Goal: Transaction & Acquisition: Purchase product/service

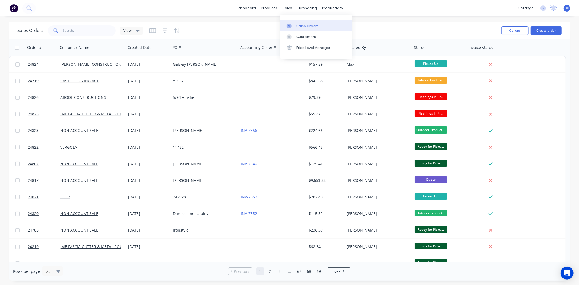
click at [303, 25] on div "Sales Orders" at bounding box center [307, 26] width 22 height 5
click at [303, 33] on link "Customers" at bounding box center [316, 36] width 72 height 11
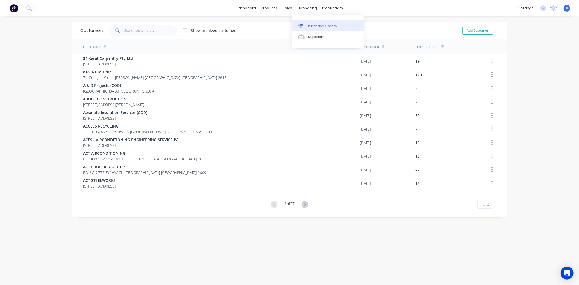
click at [311, 24] on div "Purchase Orders" at bounding box center [322, 26] width 29 height 5
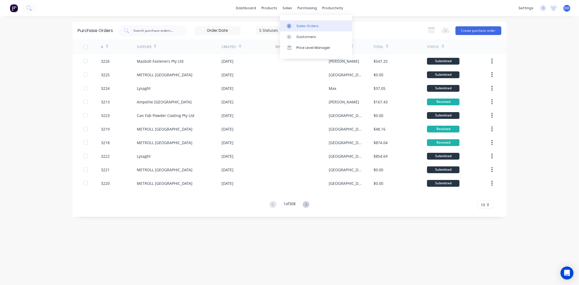
click at [291, 29] on link "Sales Orders" at bounding box center [316, 25] width 72 height 11
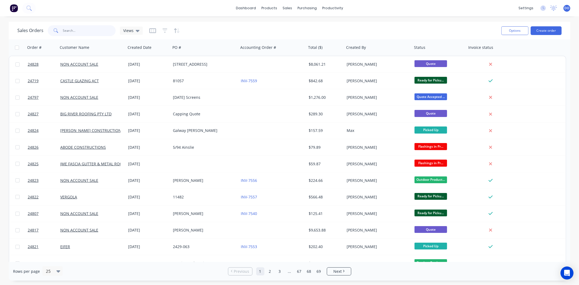
click at [65, 34] on input "text" at bounding box center [89, 30] width 53 height 11
click at [65, 32] on input "text" at bounding box center [89, 30] width 53 height 11
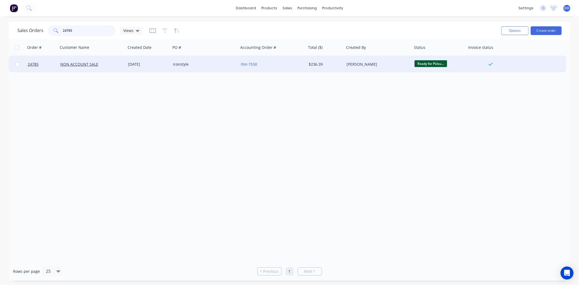
type input "24785"
click at [184, 70] on div "Ironstyle" at bounding box center [205, 64] width 68 height 16
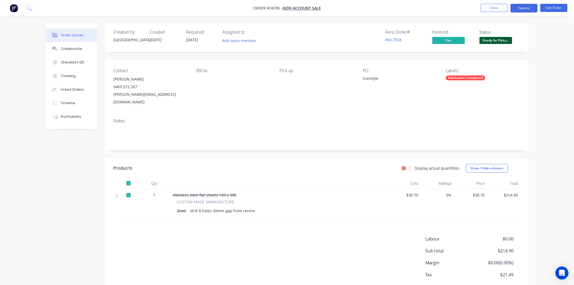
click at [520, 11] on button "Options" at bounding box center [524, 8] width 27 height 9
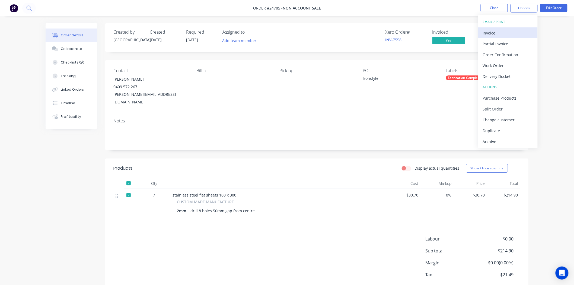
click at [498, 28] on button "Invoice" at bounding box center [508, 32] width 60 height 11
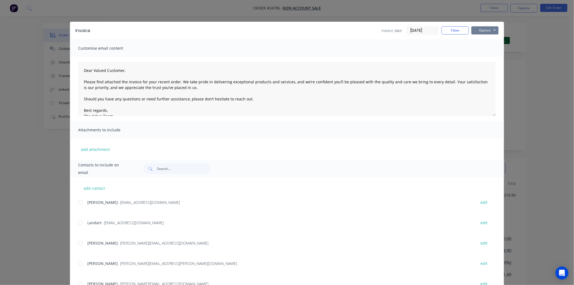
click at [496, 28] on div "Invoice Invoice date 04/09/25 Close Options Preview Print Email" at bounding box center [287, 31] width 434 height 18
click at [496, 28] on button "Options" at bounding box center [485, 30] width 27 height 8
click at [487, 47] on button "Print" at bounding box center [489, 49] width 35 height 9
click at [447, 26] on button "Close" at bounding box center [455, 30] width 27 height 8
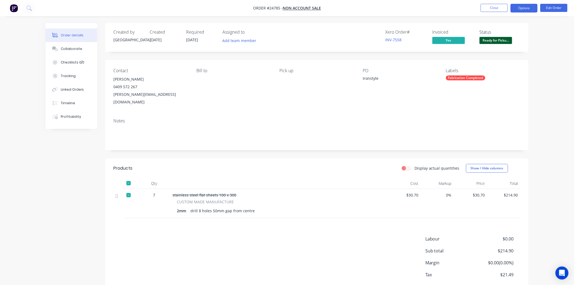
click at [522, 5] on button "Options" at bounding box center [524, 8] width 27 height 9
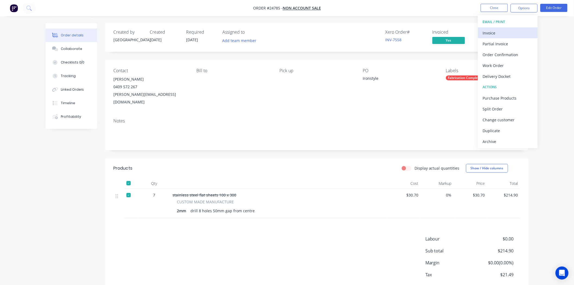
click at [493, 31] on div "Invoice" at bounding box center [508, 33] width 50 height 8
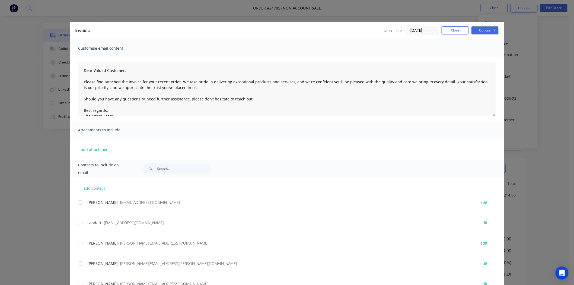
click at [153, 169] on span at bounding box center [150, 168] width 14 height 11
click at [158, 171] on input "text" at bounding box center [184, 168] width 54 height 11
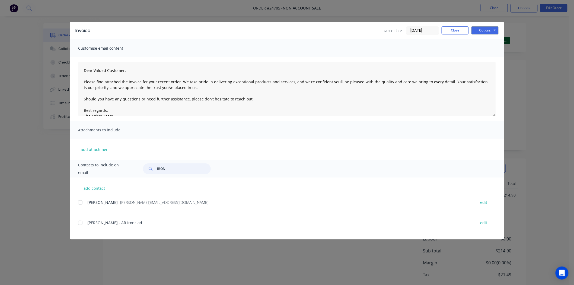
click at [79, 200] on div at bounding box center [80, 202] width 11 height 11
type input "IRON"
click at [492, 30] on button "Options" at bounding box center [485, 30] width 27 height 8
click at [490, 54] on button "Email" at bounding box center [489, 57] width 35 height 9
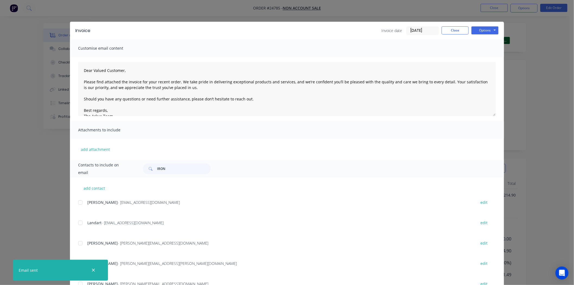
click at [451, 24] on div "Invoice Invoice date 04/09/25 Close Options Preview Print Email" at bounding box center [287, 31] width 434 height 18
click at [451, 30] on button "Close" at bounding box center [455, 30] width 27 height 8
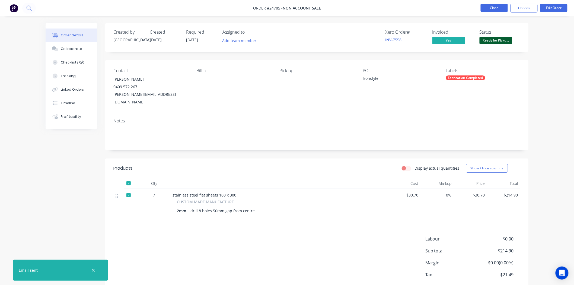
click at [487, 8] on button "Close" at bounding box center [494, 8] width 27 height 8
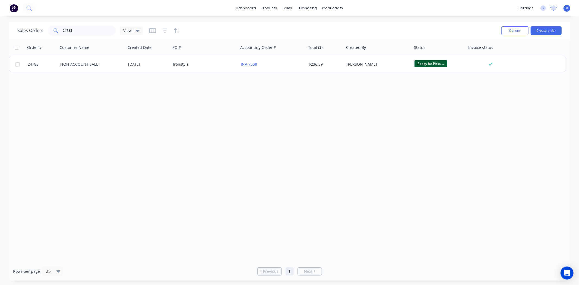
click at [487, 9] on div "dashboard products sales purchasing productivity dashboard products Product Cat…" at bounding box center [289, 8] width 579 height 16
drag, startPoint x: 83, startPoint y: 30, endPoint x: 58, endPoint y: 30, distance: 24.4
click at [58, 30] on div "24785" at bounding box center [82, 30] width 68 height 11
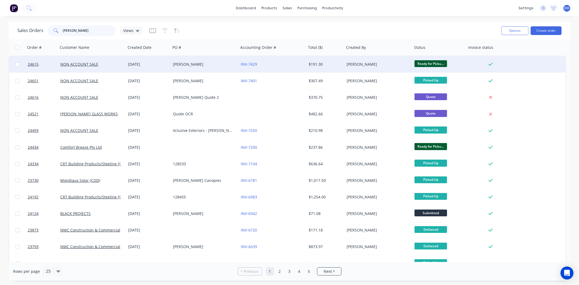
type input "MITCH"
click at [206, 64] on div "Mitch" at bounding box center [203, 64] width 60 height 5
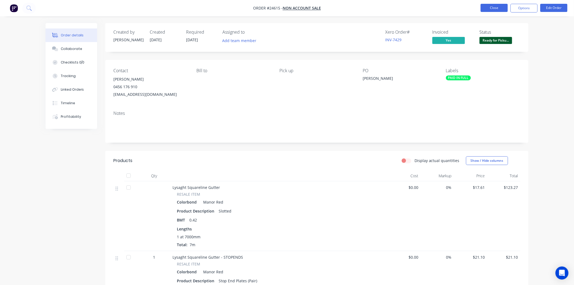
click at [497, 8] on button "Close" at bounding box center [494, 8] width 27 height 8
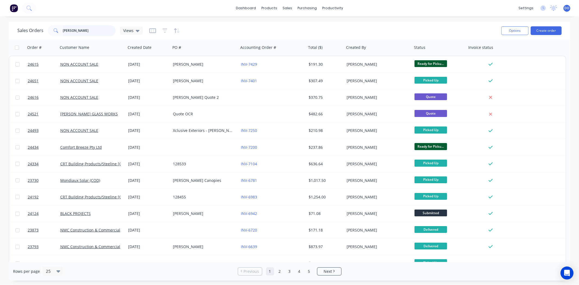
click at [102, 30] on input "MITCH" at bounding box center [89, 30] width 53 height 11
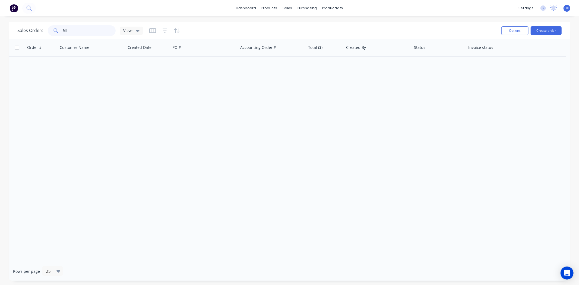
type input "M"
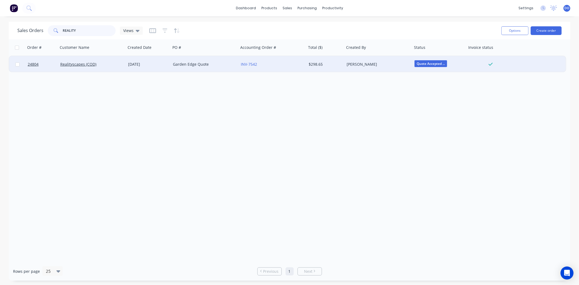
type input "REALITY"
click at [239, 65] on div "INV-7542" at bounding box center [273, 64] width 68 height 16
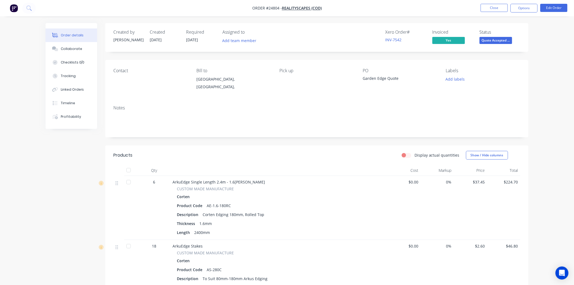
click at [494, 42] on span "Quote Accepted ..." at bounding box center [496, 40] width 33 height 7
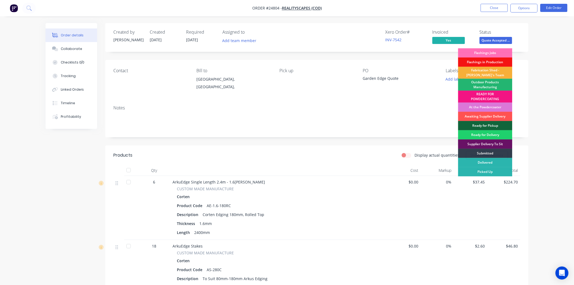
click at [476, 84] on div "Outdoor Products Manufacturing" at bounding box center [485, 85] width 54 height 12
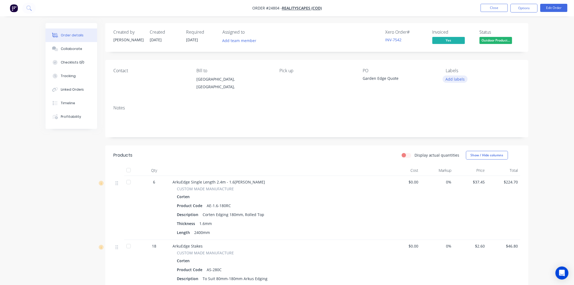
click at [463, 80] on button "Add labels" at bounding box center [455, 78] width 25 height 7
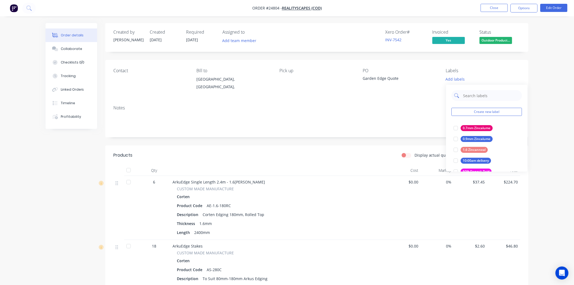
click at [479, 96] on input "text" at bounding box center [491, 95] width 57 height 11
type input "PICK"
click at [473, 125] on button "pick up [DATE]" at bounding box center [471, 128] width 38 height 8
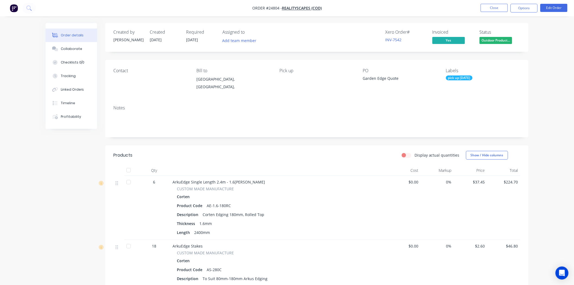
click at [414, 80] on div "Garden Edge Quote" at bounding box center [397, 79] width 68 height 8
click at [492, 9] on button "Close" at bounding box center [494, 8] width 27 height 8
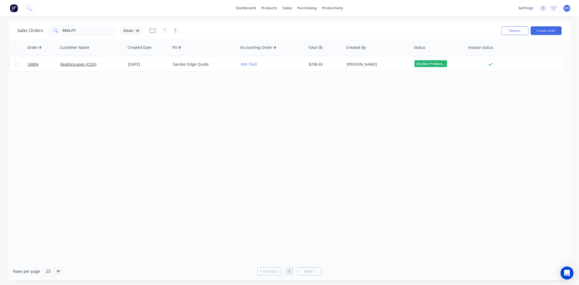
click at [492, 9] on div "dashboard products sales purchasing productivity dashboard products Product Cat…" at bounding box center [289, 8] width 579 height 16
click at [82, 31] on input "REALITY" at bounding box center [89, 30] width 53 height 11
type input "R"
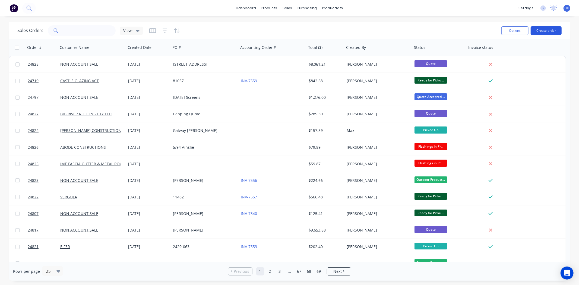
click at [549, 32] on button "Create order" at bounding box center [546, 30] width 31 height 9
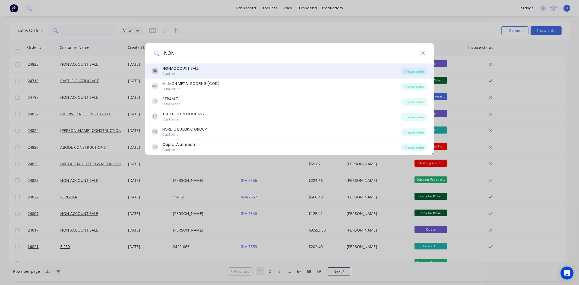
type input "NON"
click at [204, 66] on div "NS NON ACCOUNT SALE Customer" at bounding box center [276, 71] width 250 height 11
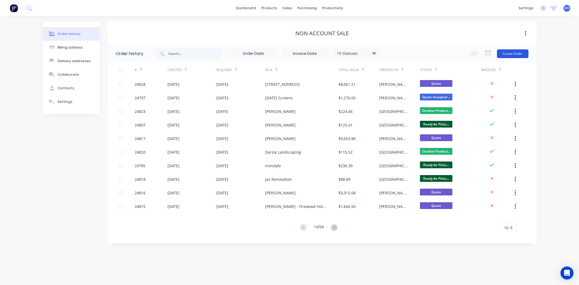
click at [516, 55] on button "Create Order" at bounding box center [512, 53] width 31 height 9
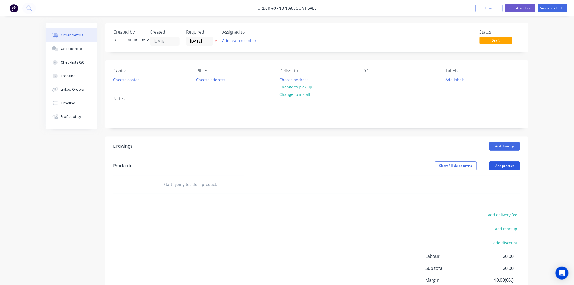
click at [509, 164] on button "Add product" at bounding box center [504, 166] width 31 height 9
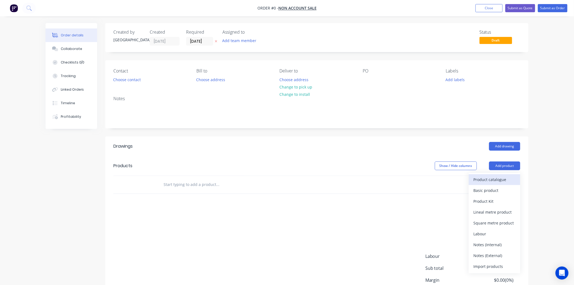
click at [491, 183] on div "Product catalogue" at bounding box center [495, 180] width 42 height 8
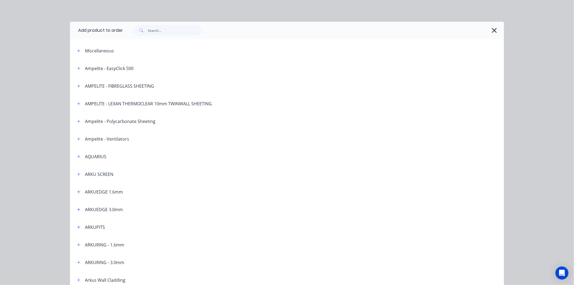
click at [143, 27] on span at bounding box center [141, 30] width 14 height 11
click at [153, 34] on input "text" at bounding box center [175, 30] width 54 height 11
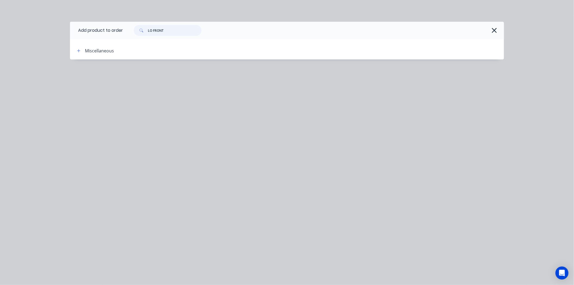
click at [170, 30] on input "LO FRONT" at bounding box center [175, 30] width 54 height 11
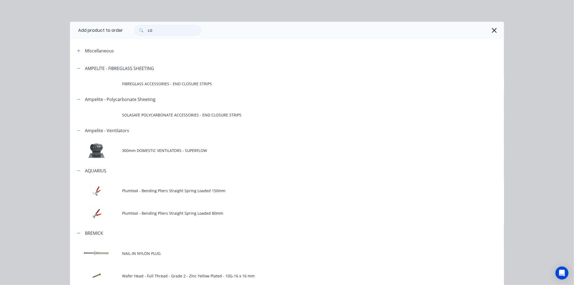
type input "L"
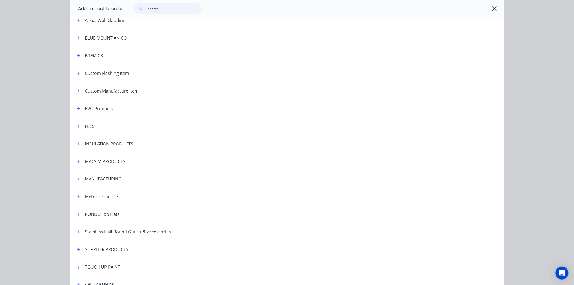
scroll to position [271, 0]
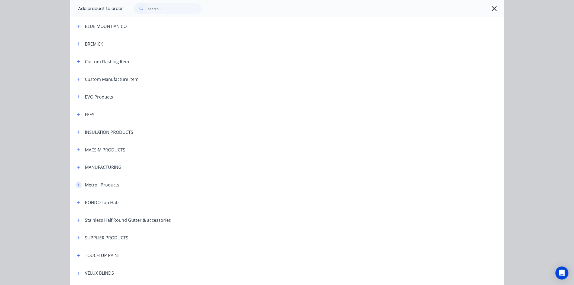
click at [77, 185] on icon "button" at bounding box center [78, 185] width 3 height 4
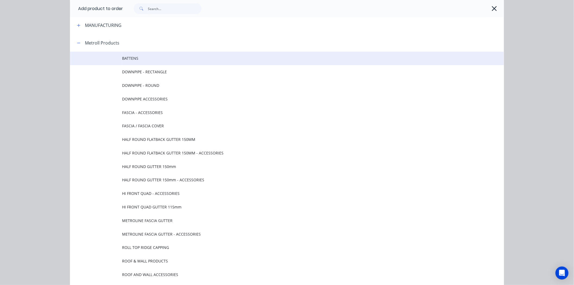
scroll to position [452, 0]
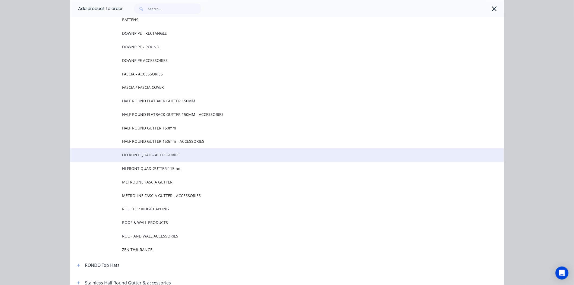
click at [122, 156] on span "HI FRONT QUAD - ACCESSORIES" at bounding box center [275, 155] width 306 height 6
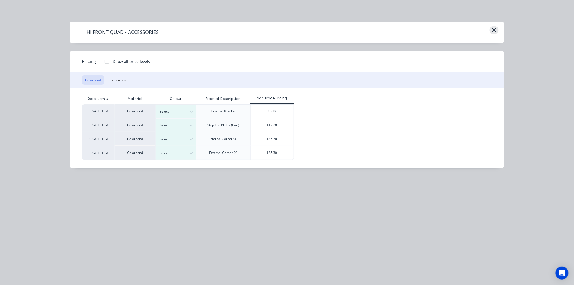
click at [495, 31] on icon "button" at bounding box center [495, 30] width 6 height 8
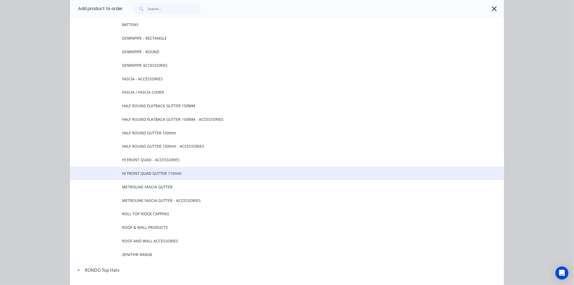
click at [158, 173] on span "HI FRONT QUAD GUTTER 115mm" at bounding box center [275, 173] width 306 height 6
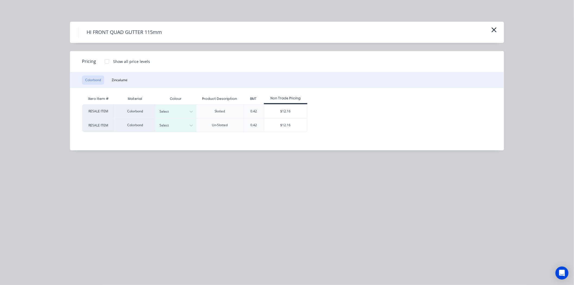
click at [104, 61] on div at bounding box center [107, 61] width 11 height 11
click at [494, 29] on icon "button" at bounding box center [495, 30] width 6 height 8
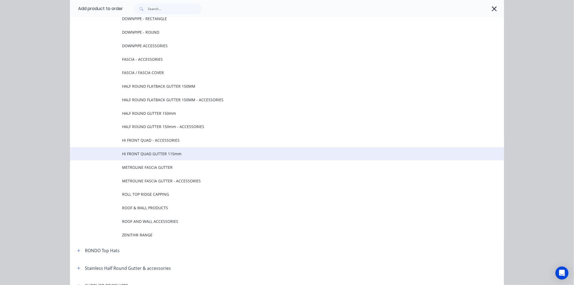
scroll to position [478, 0]
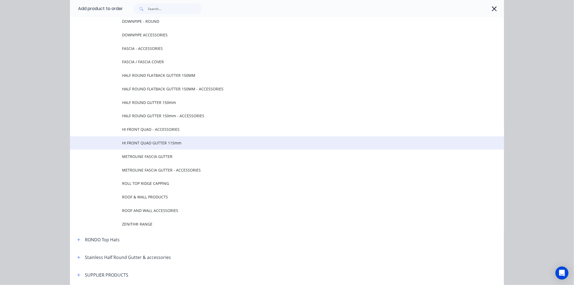
click at [153, 143] on span "HI FRONT QUAD GUTTER 115mm" at bounding box center [275, 143] width 306 height 6
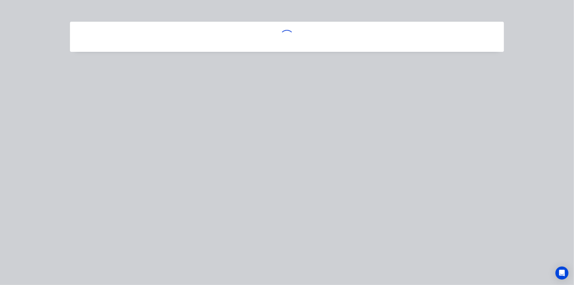
scroll to position [0, 0]
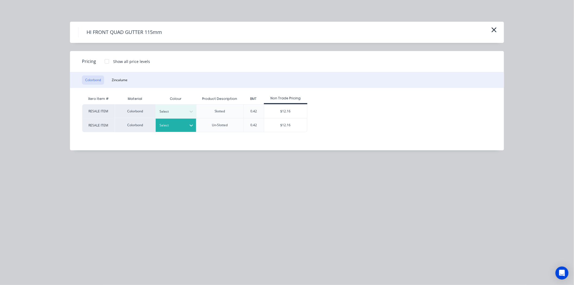
click at [188, 125] on div at bounding box center [191, 125] width 10 height 9
click at [106, 59] on div at bounding box center [107, 61] width 11 height 11
click at [178, 128] on div "Select" at bounding box center [171, 125] width 30 height 7
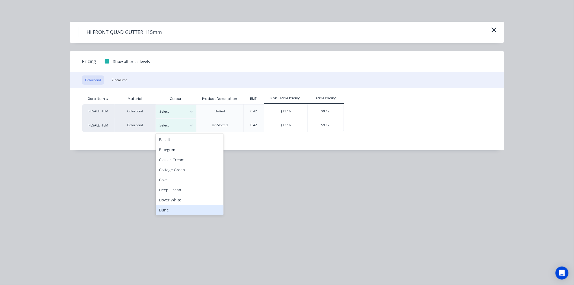
click at [172, 208] on div "Dune" at bounding box center [190, 210] width 68 height 10
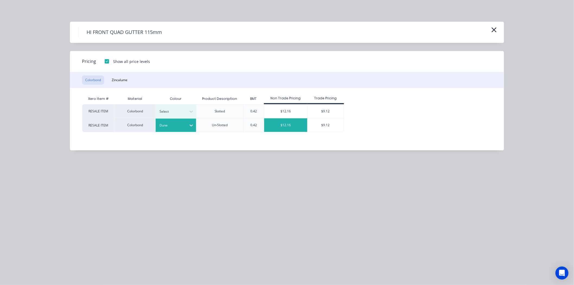
click at [292, 126] on div "$12.16" at bounding box center [285, 125] width 43 height 14
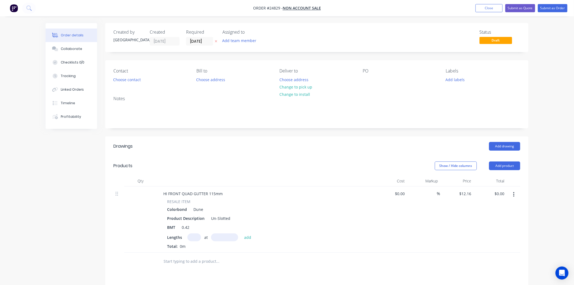
click at [192, 236] on input "text" at bounding box center [195, 237] width 14 height 8
type input "1"
click at [224, 240] on input "text" at bounding box center [224, 237] width 27 height 8
type input "7910"
click at [242, 233] on button "add" at bounding box center [248, 236] width 13 height 7
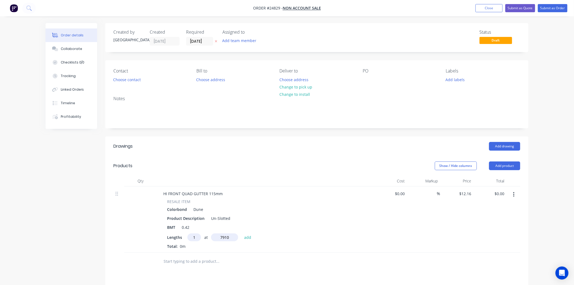
type input "$96.19"
click at [504, 165] on button "Add product" at bounding box center [504, 166] width 31 height 9
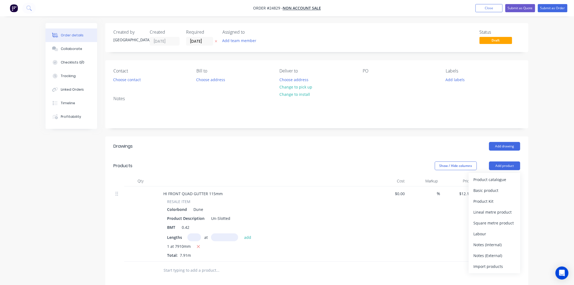
click at [498, 174] on div "Product catalogue Basic product Product Kit Lineal metre product Square metre p…" at bounding box center [495, 223] width 52 height 100
click at [498, 176] on div "Product catalogue" at bounding box center [495, 180] width 42 height 8
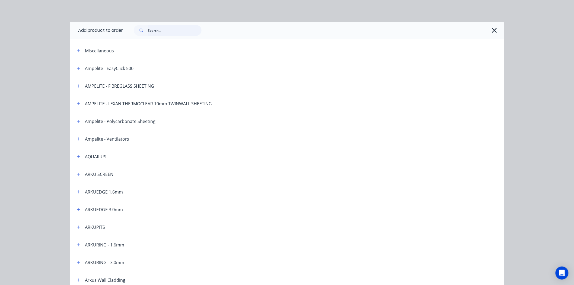
click at [157, 27] on input "text" at bounding box center [175, 30] width 54 height 11
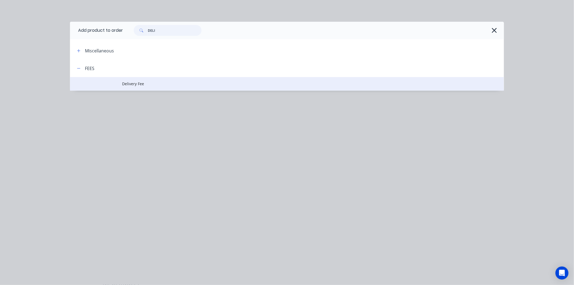
type input "DELI"
click at [169, 83] on span "Delivery Fee" at bounding box center [275, 84] width 306 height 6
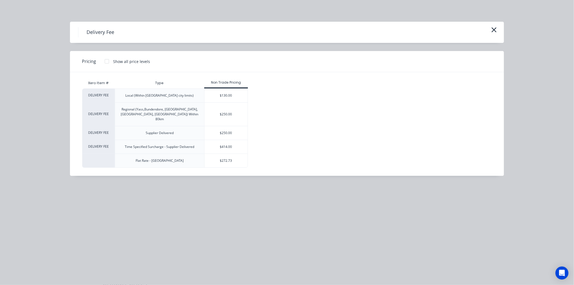
click at [103, 59] on div at bounding box center [107, 61] width 11 height 11
click at [277, 96] on div "$90.00" at bounding box center [266, 96] width 36 height 14
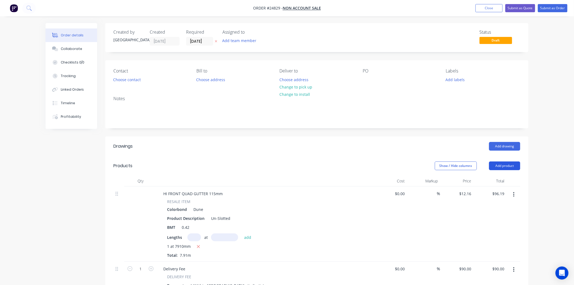
drag, startPoint x: 496, startPoint y: 160, endPoint x: 500, endPoint y: 167, distance: 8.9
click at [496, 160] on header "Products Show / Hide columns Add product" at bounding box center [316, 166] width 423 height 20
click at [500, 167] on button "Add product" at bounding box center [504, 166] width 31 height 9
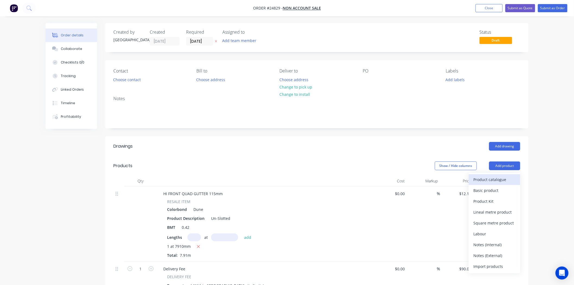
click at [498, 178] on div "Product catalogue" at bounding box center [495, 180] width 42 height 8
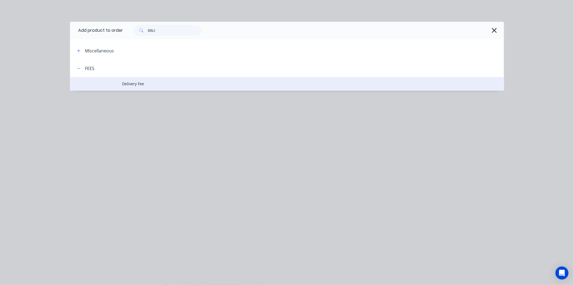
click at [121, 83] on td at bounding box center [96, 84] width 52 height 14
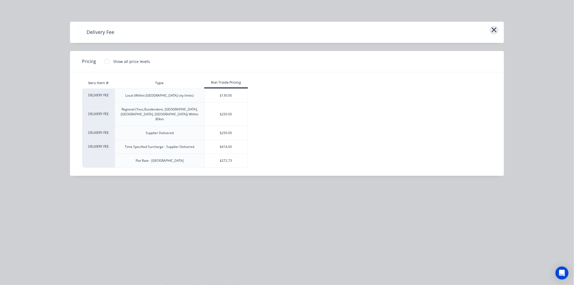
click at [498, 29] on button "button" at bounding box center [494, 30] width 9 height 9
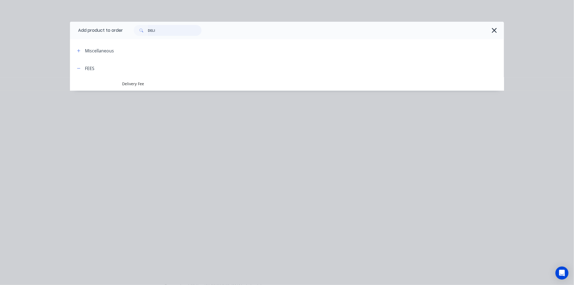
click at [158, 29] on input "DELI" at bounding box center [175, 30] width 54 height 11
type input "D"
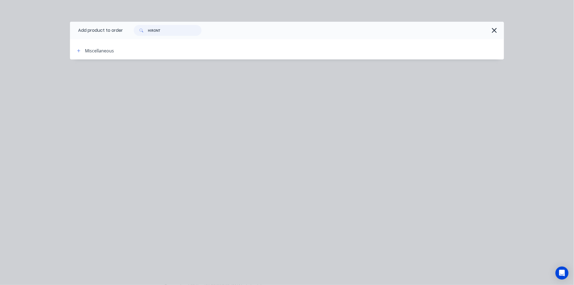
click at [154, 30] on input "HIRONT" at bounding box center [175, 30] width 54 height 11
click at [151, 29] on input "HIRONT" at bounding box center [175, 30] width 54 height 11
click at [154, 28] on input "HIRONT" at bounding box center [175, 30] width 54 height 11
click at [153, 30] on input "HIRONT" at bounding box center [175, 30] width 54 height 11
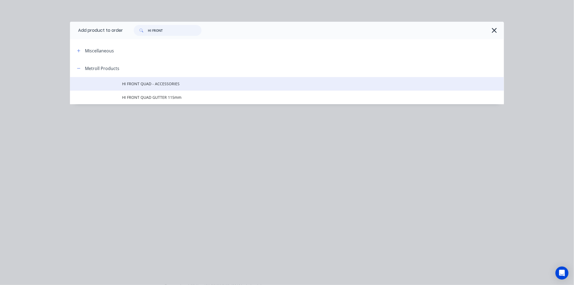
type input "HI FRONT"
click at [190, 86] on span "HI FRONT QUAD - ACCESSORIES" at bounding box center [275, 84] width 306 height 6
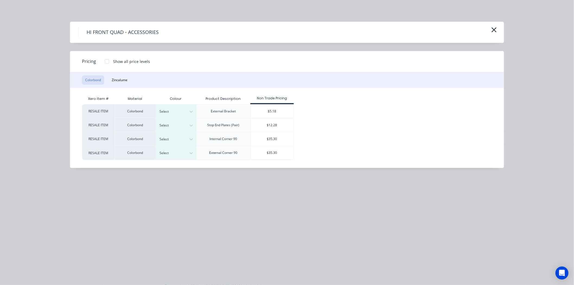
click at [107, 58] on div at bounding box center [107, 61] width 11 height 11
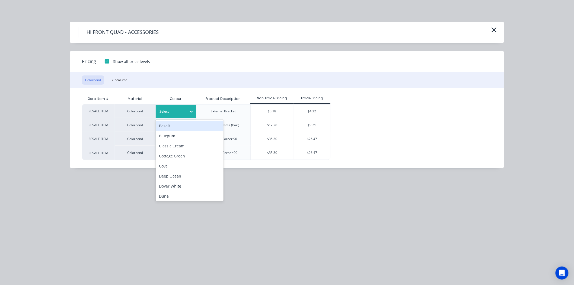
click at [183, 113] on div at bounding box center [172, 112] width 24 height 6
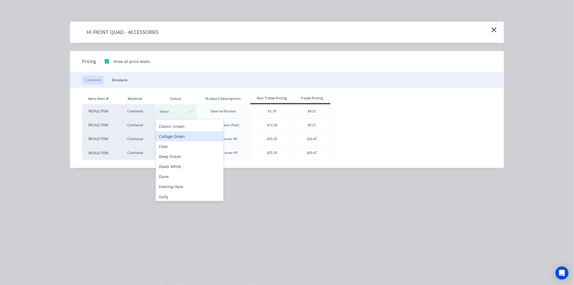
scroll to position [30, 0]
click at [195, 164] on div "Dune" at bounding box center [190, 166] width 68 height 10
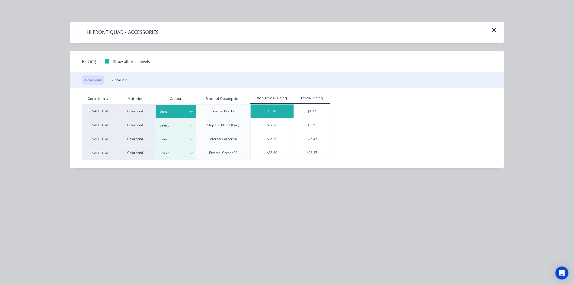
click at [281, 111] on div "$5.18" at bounding box center [272, 112] width 43 height 14
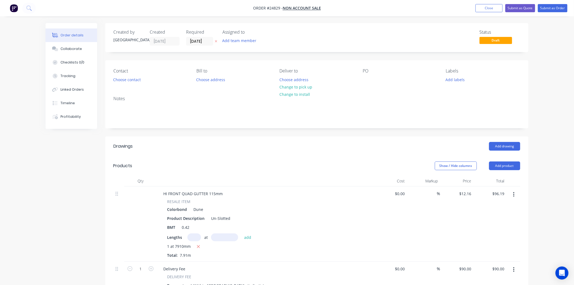
click at [515, 171] on header "Products Show / Hide columns Add product" at bounding box center [316, 166] width 423 height 20
click at [516, 169] on button "Add product" at bounding box center [504, 166] width 31 height 9
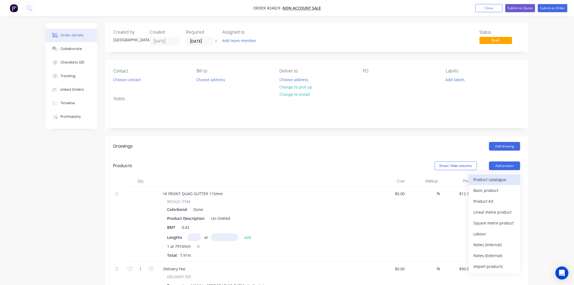
click at [511, 181] on div "Product catalogue" at bounding box center [495, 180] width 42 height 8
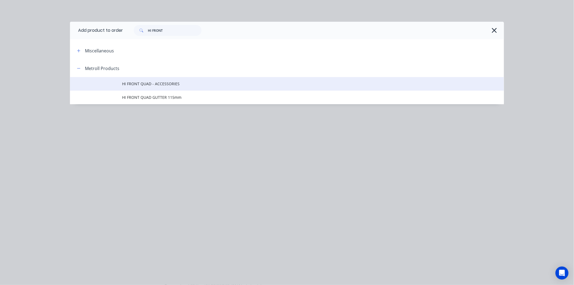
click at [135, 80] on td "HI FRONT QUAD - ACCESSORIES" at bounding box center [313, 84] width 382 height 14
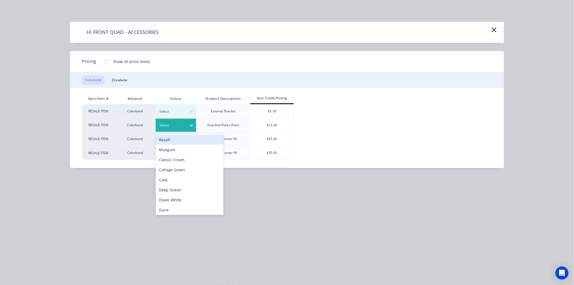
click at [169, 126] on div at bounding box center [172, 125] width 24 height 6
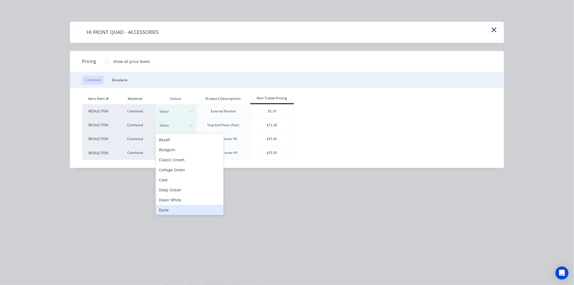
click at [177, 208] on div "Dune" at bounding box center [190, 210] width 68 height 10
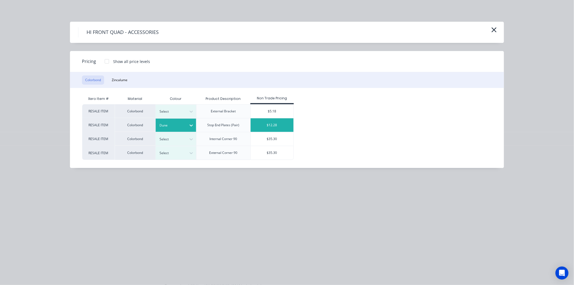
click at [278, 127] on div "$12.28" at bounding box center [272, 125] width 43 height 14
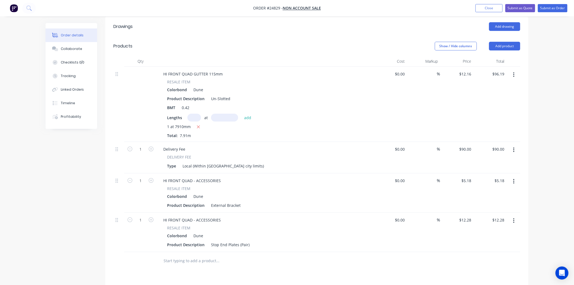
scroll to position [121, 0]
click at [147, 176] on input "1" at bounding box center [141, 180] width 14 height 8
click at [152, 182] on button "button" at bounding box center [151, 179] width 7 height 6
type input "2"
type input "$10.36"
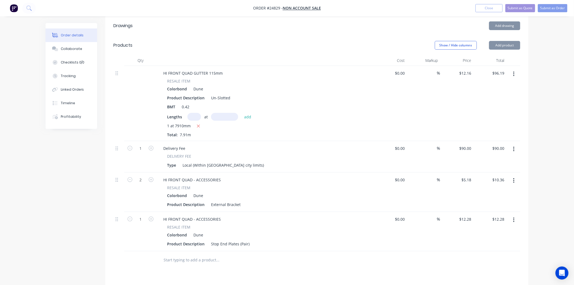
click at [152, 182] on button "button" at bounding box center [151, 179] width 7 height 6
type input "3"
type input "$15.54"
click at [152, 182] on button "button" at bounding box center [151, 179] width 7 height 6
type input "4"
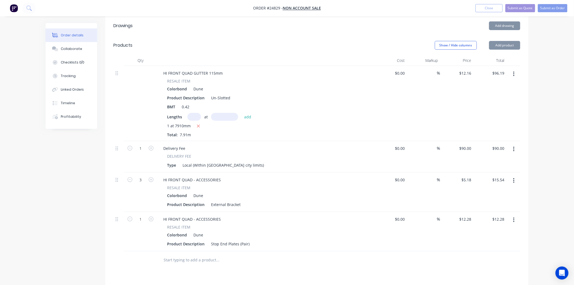
type input "$20.72"
click at [152, 182] on button "button" at bounding box center [151, 179] width 7 height 6
type input "5"
type input "$25.90"
click at [152, 182] on button "button" at bounding box center [151, 179] width 7 height 6
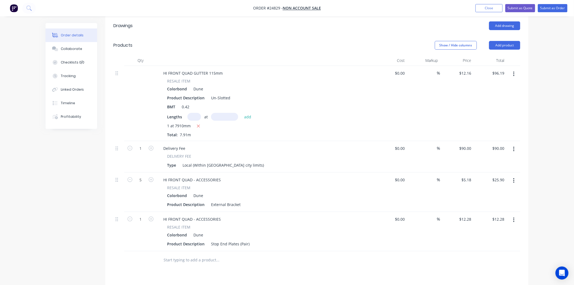
type input "6"
type input "$31.08"
click at [152, 182] on button "button" at bounding box center [151, 179] width 7 height 6
type input "7"
type input "$36.26"
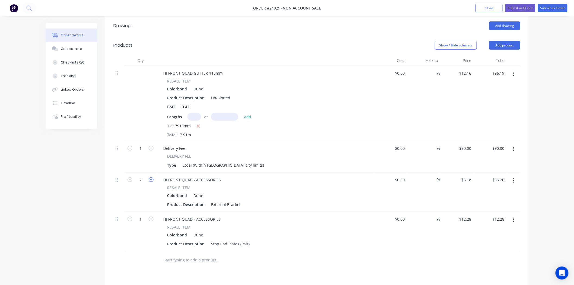
click at [152, 181] on icon "button" at bounding box center [151, 179] width 5 height 5
type input "8"
type input "$41.44"
click at [152, 181] on icon "button" at bounding box center [151, 179] width 5 height 5
type input "9"
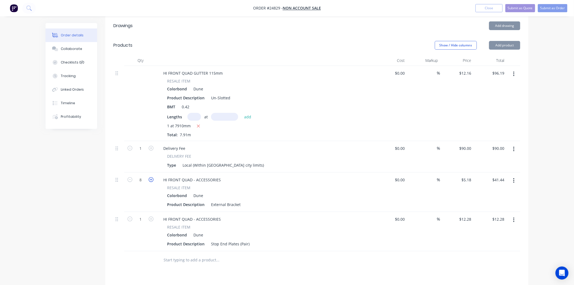
type input "$46.62"
click at [152, 178] on icon "button" at bounding box center [151, 179] width 5 height 5
type input "10"
type input "$51.80"
click at [516, 150] on button "button" at bounding box center [514, 149] width 13 height 10
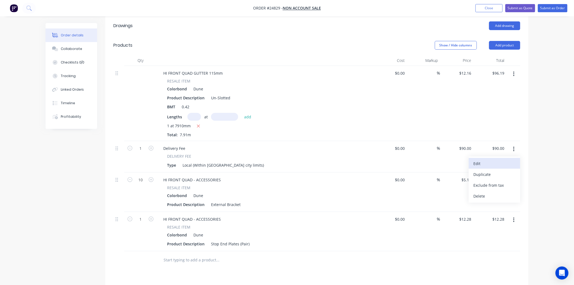
click at [491, 162] on div "Edit" at bounding box center [495, 164] width 42 height 8
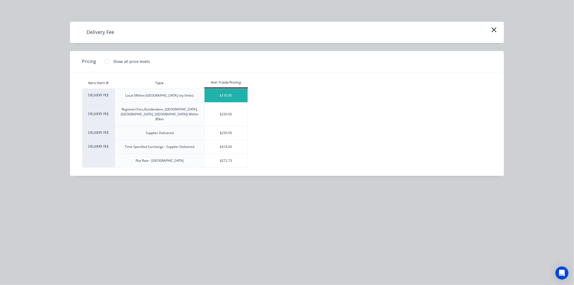
click at [228, 96] on div "$130.00" at bounding box center [226, 96] width 43 height 14
type input "$130.00"
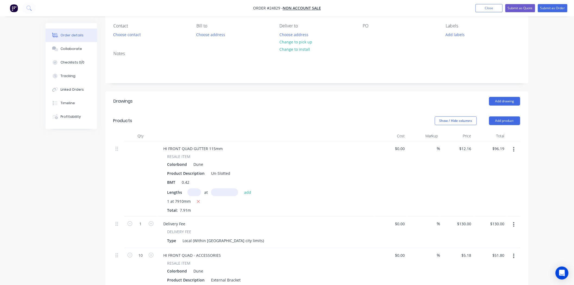
scroll to position [0, 0]
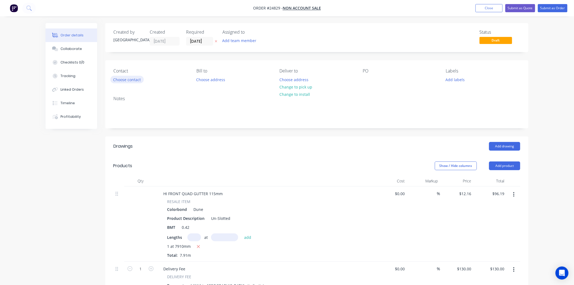
click at [121, 80] on button "Choose contact" at bounding box center [126, 79] width 33 height 7
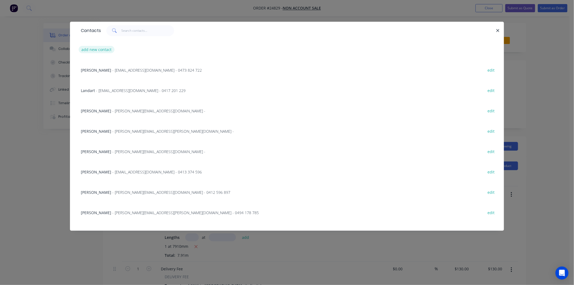
click at [101, 52] on button "add new contact" at bounding box center [97, 49] width 36 height 7
select select "AU"
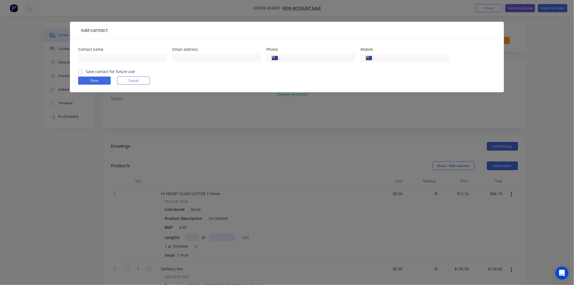
click at [101, 64] on div at bounding box center [122, 61] width 89 height 16
click at [104, 58] on input "text" at bounding box center [122, 58] width 89 height 8
type input "[PERSON_NAME]"
click at [286, 58] on input "tel" at bounding box center [316, 58] width 65 height 6
type input "0402 339 932"
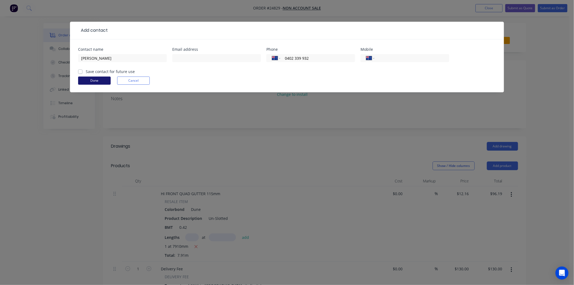
click at [93, 81] on button "Done" at bounding box center [94, 81] width 33 height 8
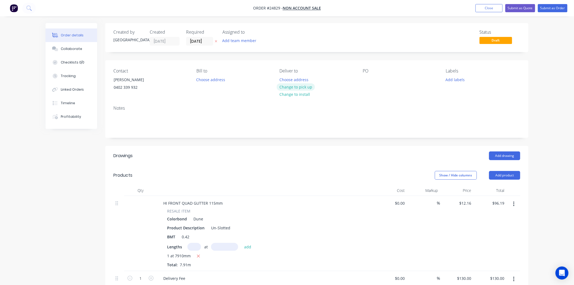
click at [307, 83] on button "Change to pick up" at bounding box center [296, 86] width 39 height 7
click at [290, 81] on div "Pick up Change to delivery Change to install" at bounding box center [317, 80] width 74 height 25
click at [290, 88] on button "Change to delivery" at bounding box center [297, 87] width 40 height 7
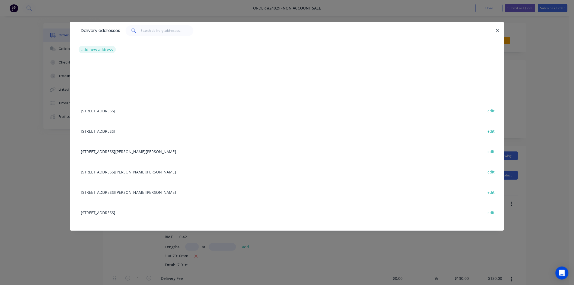
click at [94, 46] on button "add new address" at bounding box center [97, 49] width 37 height 7
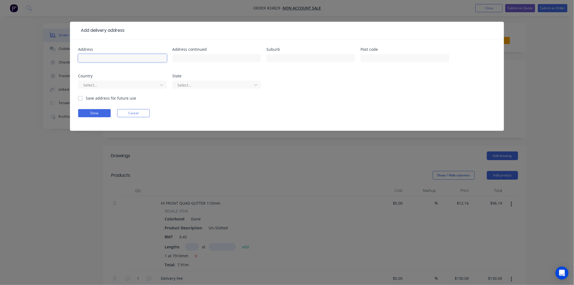
click at [97, 55] on input "text" at bounding box center [122, 58] width 89 height 8
click at [88, 56] on input "35 cARR" at bounding box center [122, 58] width 89 height 8
type input "35 CARR"
click at [337, 54] on input "text" at bounding box center [311, 58] width 89 height 8
type input "Wanniassa"
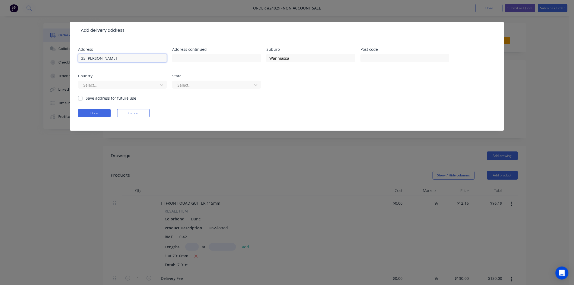
click at [147, 61] on input "35 CARR" at bounding box center [122, 58] width 89 height 8
click at [99, 59] on input "35 CARR cRES" at bounding box center [122, 58] width 89 height 8
type input "35 CARR CRES"
click at [80, 113] on button "Done" at bounding box center [94, 113] width 33 height 8
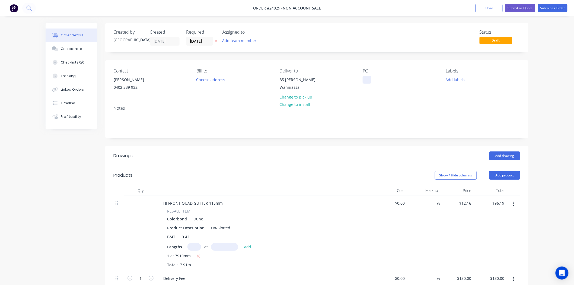
click at [366, 80] on div at bounding box center [367, 80] width 9 height 8
click at [369, 82] on div "gEORGE" at bounding box center [382, 80] width 39 height 8
click at [354, 157] on div "Add drawing" at bounding box center [360, 155] width 321 height 9
click at [552, 8] on button "Submit as Order" at bounding box center [553, 8] width 30 height 8
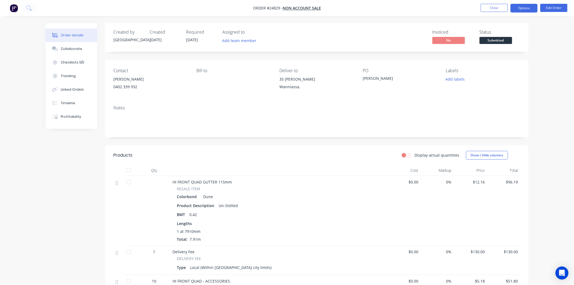
click at [519, 8] on button "Options" at bounding box center [524, 8] width 27 height 9
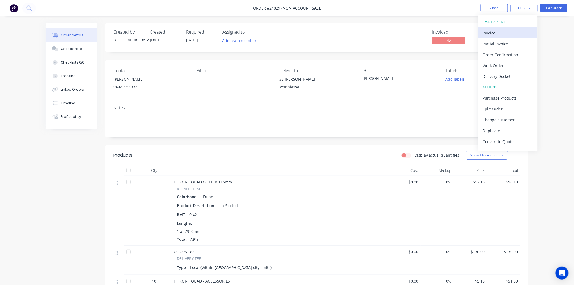
click at [507, 28] on button "Invoice" at bounding box center [508, 32] width 60 height 11
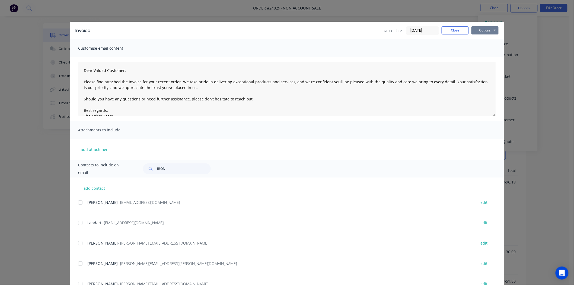
click at [485, 29] on button "Options" at bounding box center [485, 30] width 27 height 8
click at [486, 46] on button "Print" at bounding box center [489, 49] width 35 height 9
click at [455, 32] on button "Close" at bounding box center [455, 30] width 27 height 8
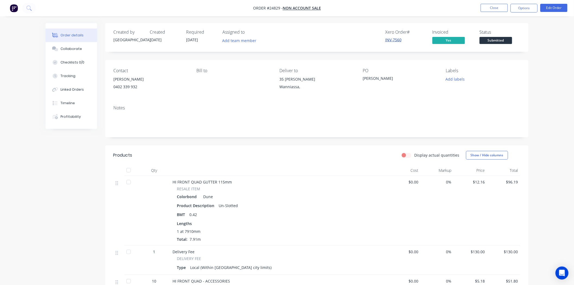
click at [389, 38] on link "INV-7560" at bounding box center [393, 39] width 16 height 5
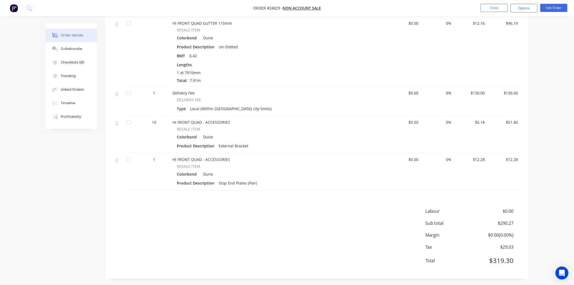
scroll to position [161, 0]
click at [350, 213] on div "Labour $0.00 Sub total $290.27 Margin $0.00 ( 0.00 %) Tax $29.03 Total $319.30" at bounding box center [316, 237] width 407 height 63
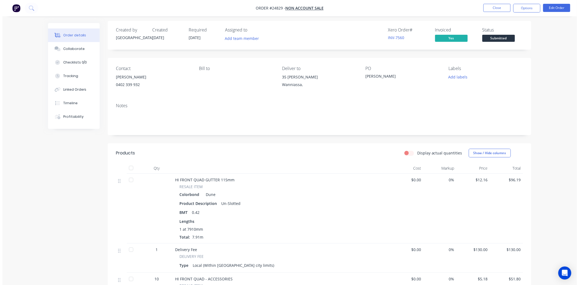
scroll to position [0, 0]
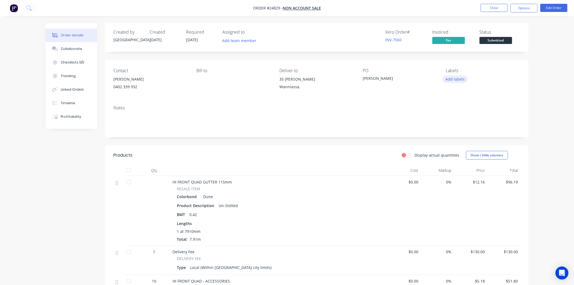
click at [455, 83] on button "Add labels" at bounding box center [455, 78] width 25 height 7
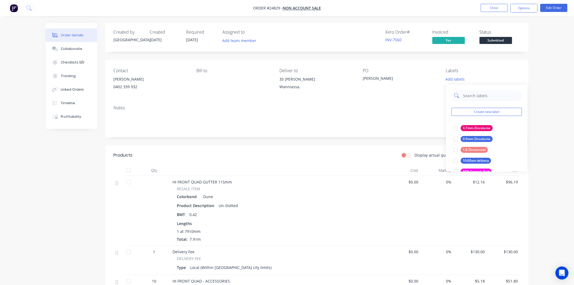
click at [466, 93] on input "text" at bounding box center [491, 95] width 57 height 11
type input "PAID"
click at [476, 161] on div "PAID IN FULL" at bounding box center [473, 161] width 25 height 6
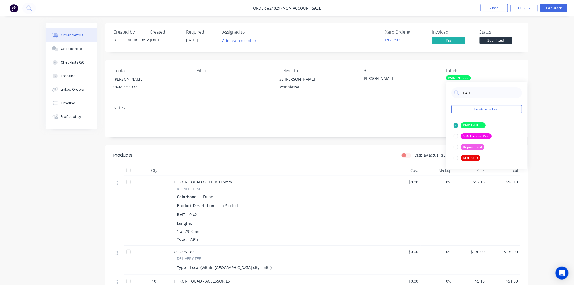
click at [391, 93] on div "PO GEORGE" at bounding box center [400, 80] width 74 height 25
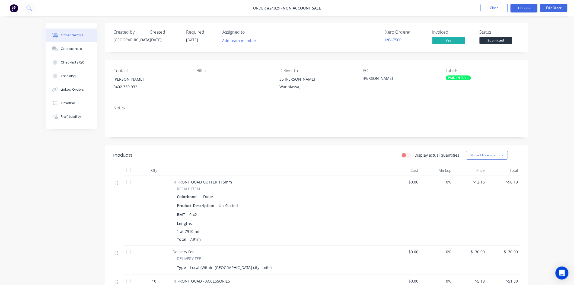
click at [521, 6] on button "Options" at bounding box center [524, 8] width 27 height 9
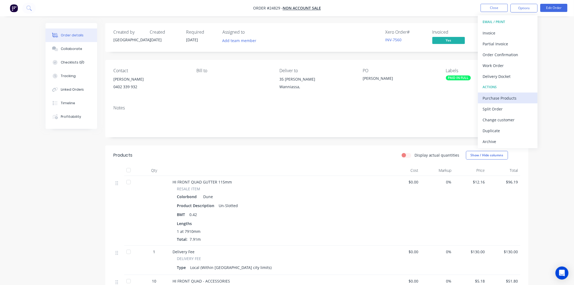
click at [497, 96] on div "Purchase Products" at bounding box center [508, 98] width 50 height 8
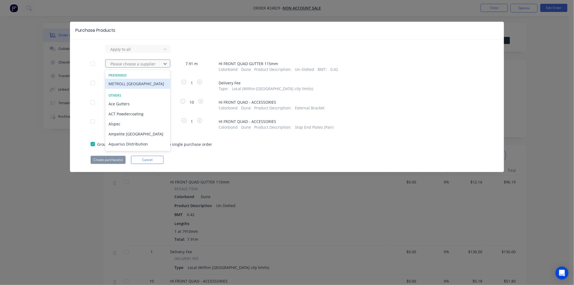
click at [126, 62] on div at bounding box center [134, 64] width 49 height 7
click at [125, 82] on div "METROLL CANBERRA" at bounding box center [137, 84] width 65 height 10
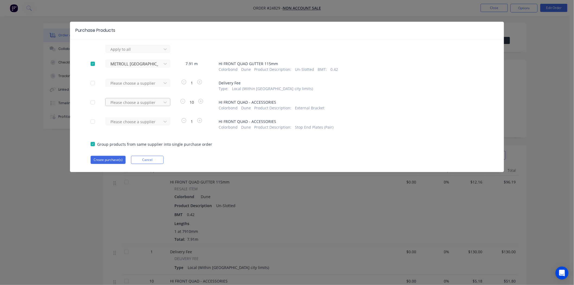
click at [124, 98] on div "Please choose a supplier" at bounding box center [134, 102] width 52 height 8
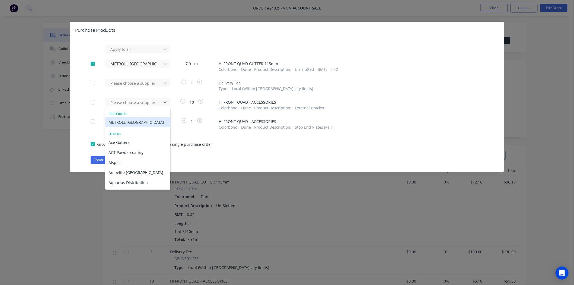
click at [123, 118] on div "METROLL CANBERRA" at bounding box center [137, 122] width 65 height 10
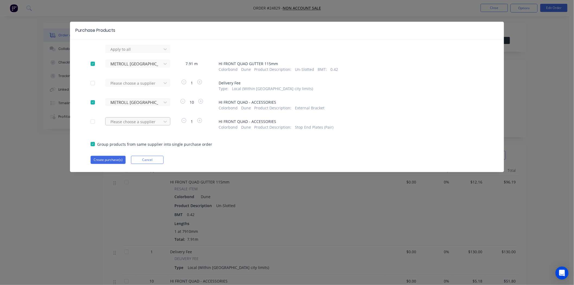
click at [123, 124] on div at bounding box center [134, 121] width 49 height 7
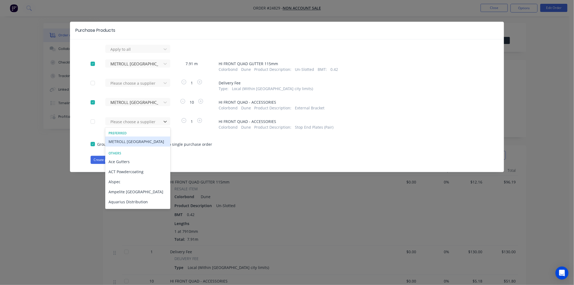
click at [125, 138] on div "METROLL CANBERRA" at bounding box center [137, 142] width 65 height 10
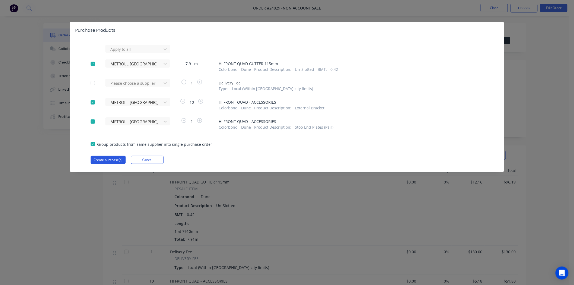
click at [114, 160] on button "Create purchase(s)" at bounding box center [108, 160] width 35 height 8
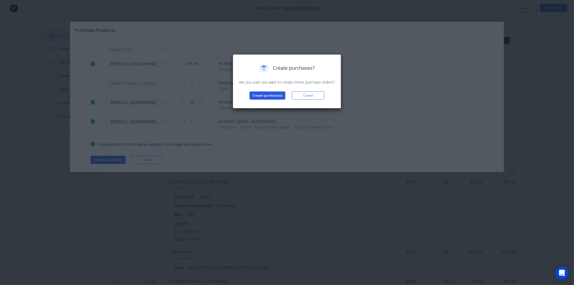
click at [254, 95] on button "Create purchase(s)" at bounding box center [268, 95] width 36 height 8
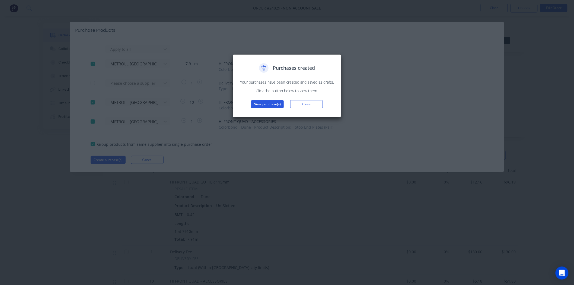
click at [274, 105] on button "View purchase(s)" at bounding box center [267, 104] width 33 height 8
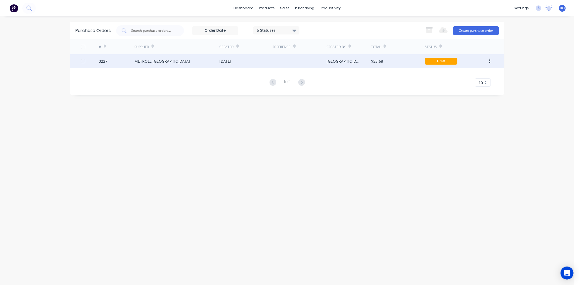
click at [263, 55] on div "[DATE]" at bounding box center [245, 61] width 53 height 14
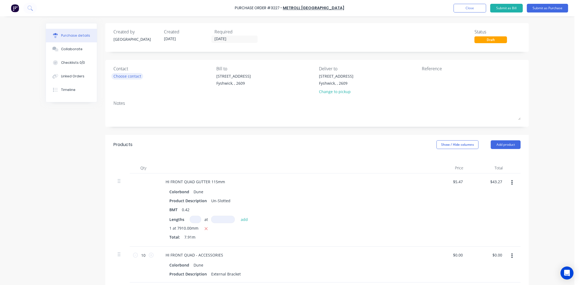
click at [128, 75] on div "Choose contact" at bounding box center [127, 76] width 28 height 6
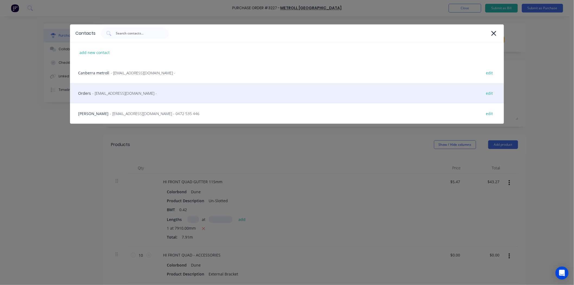
click at [117, 98] on div "Orders - sales@sydney.metroll.com.au - edit" at bounding box center [287, 93] width 434 height 20
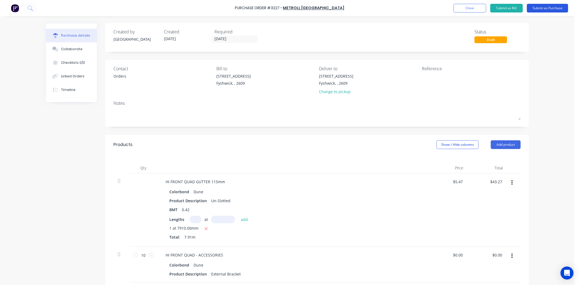
click at [542, 9] on button "Submit as Purchase" at bounding box center [547, 8] width 41 height 9
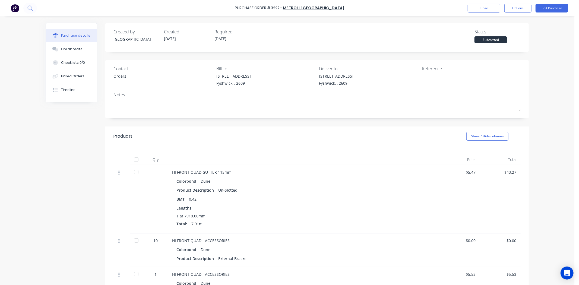
click at [503, 9] on div "Close Options Edit Purchase" at bounding box center [518, 8] width 100 height 9
click at [505, 9] on button "Options" at bounding box center [517, 8] width 27 height 9
click at [498, 26] on div "Print / Email" at bounding box center [506, 22] width 42 height 8
click at [495, 47] on div "Without pricing" at bounding box center [506, 44] width 42 height 8
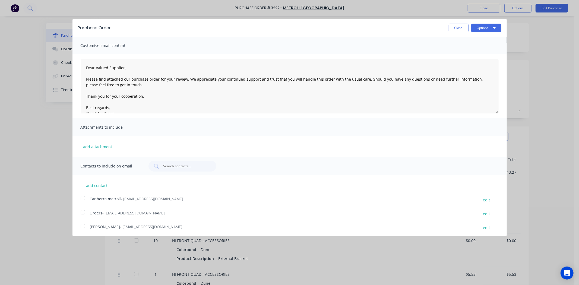
click at [85, 213] on div at bounding box center [82, 212] width 11 height 11
click at [484, 32] on button "Options" at bounding box center [486, 28] width 30 height 9
drag, startPoint x: 476, startPoint y: 47, endPoint x: 474, endPoint y: 52, distance: 4.9
click at [476, 48] on button "Email" at bounding box center [476, 52] width 52 height 11
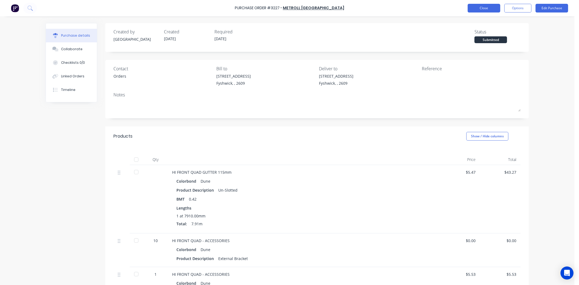
click at [472, 6] on button "Close" at bounding box center [484, 8] width 33 height 9
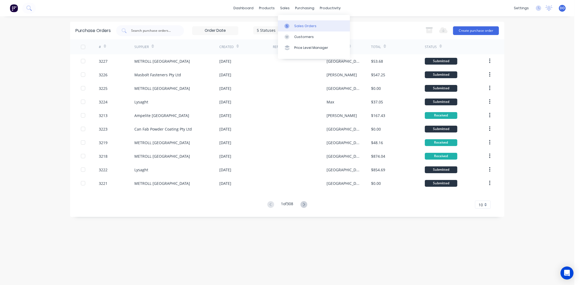
click at [287, 28] on icon at bounding box center [286, 26] width 5 height 5
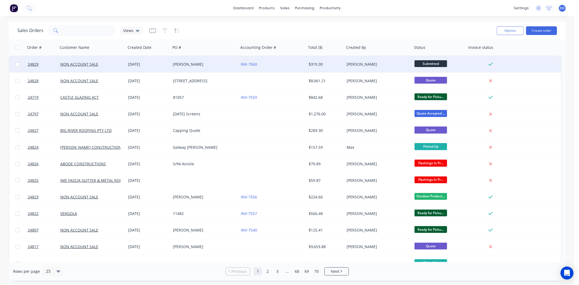
click at [279, 67] on div "INV-7560" at bounding box center [273, 64] width 68 height 16
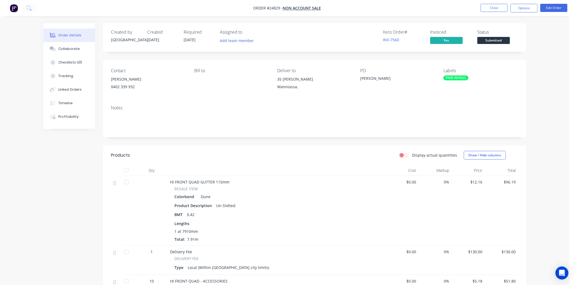
click at [493, 43] on span "Submitted" at bounding box center [494, 40] width 33 height 7
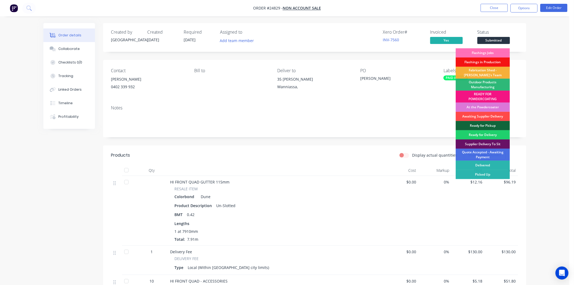
click at [478, 118] on div "Awaiting Supplier Delivery" at bounding box center [483, 116] width 54 height 9
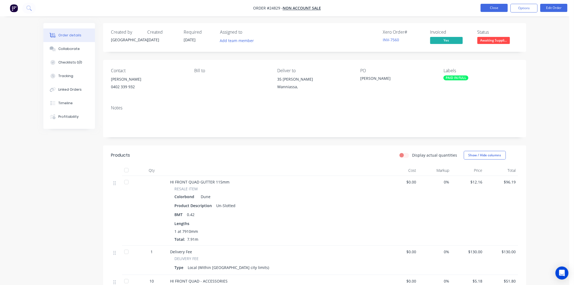
click at [493, 9] on button "Close" at bounding box center [494, 8] width 27 height 8
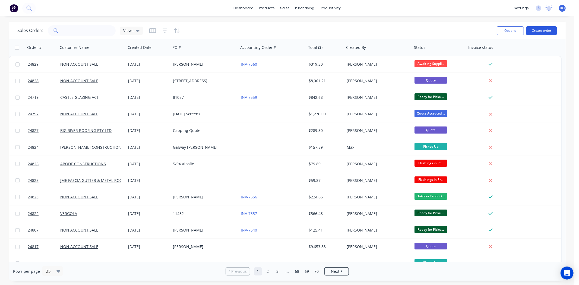
click at [550, 29] on button "Create order" at bounding box center [541, 30] width 31 height 9
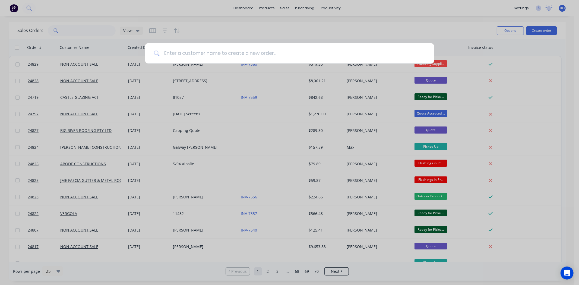
click at [203, 55] on input at bounding box center [293, 53] width 266 height 20
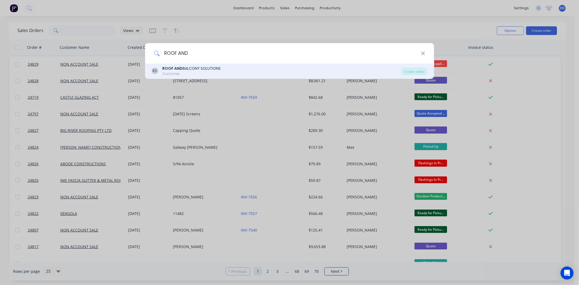
type input "ROOF AND"
click at [219, 67] on div "ROOF AND BALCONY SOLUTIONS" at bounding box center [191, 69] width 58 height 6
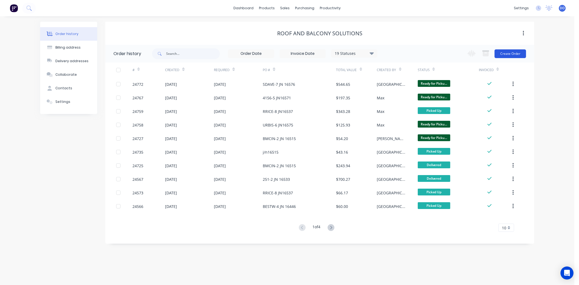
click at [517, 56] on button "Create Order" at bounding box center [510, 53] width 31 height 9
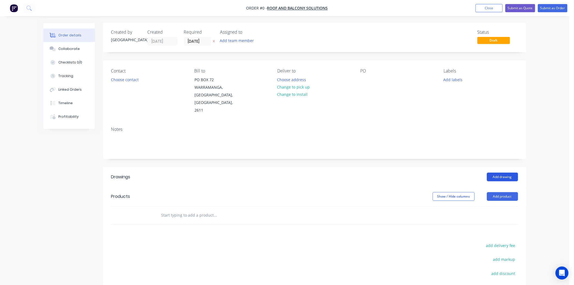
click at [502, 173] on button "Add drawing" at bounding box center [502, 177] width 31 height 9
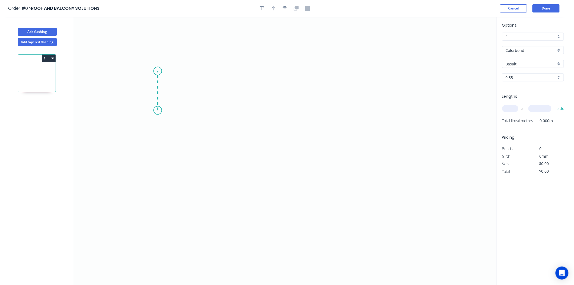
drag, startPoint x: 158, startPoint y: 110, endPoint x: 156, endPoint y: 71, distance: 39.4
click at [156, 71] on icon "0" at bounding box center [284, 151] width 423 height 268
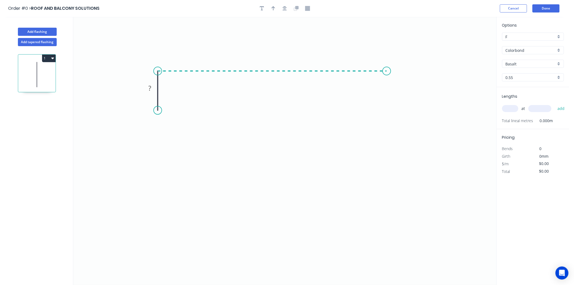
click at [387, 79] on icon "0 ?" at bounding box center [284, 151] width 423 height 268
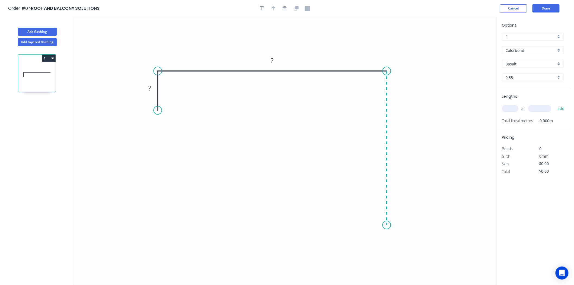
click at [387, 225] on icon "0 ? ?" at bounding box center [284, 151] width 423 height 268
click at [366, 204] on icon at bounding box center [376, 214] width 21 height 21
click at [153, 88] on rect at bounding box center [149, 89] width 11 height 8
click at [277, 10] on div at bounding box center [285, 8] width 57 height 8
type input "$19.91"
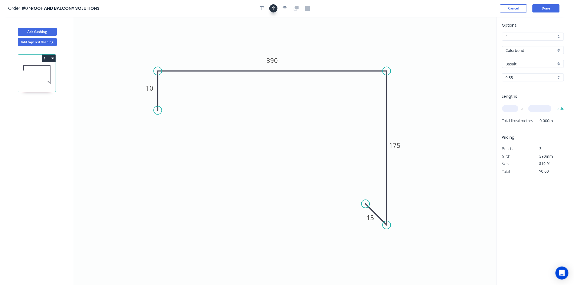
click at [274, 7] on icon "button" at bounding box center [274, 8] width 4 height 4
click at [468, 42] on icon at bounding box center [469, 37] width 5 height 17
drag, startPoint x: 469, startPoint y: 43, endPoint x: 359, endPoint y: 58, distance: 111.2
click at [359, 58] on icon at bounding box center [363, 53] width 16 height 16
click at [516, 106] on input "text" at bounding box center [510, 108] width 16 height 7
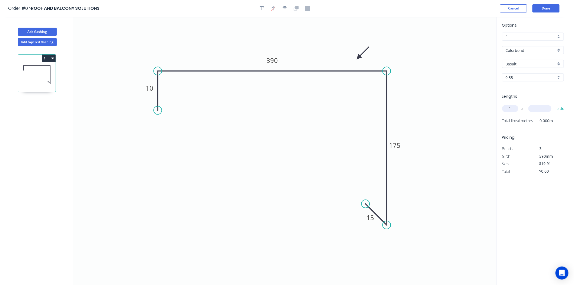
type input "1"
type input "3500"
click at [555, 104] on button "add" at bounding box center [561, 108] width 13 height 9
type input "$69.69"
click at [532, 60] on div "Basalt" at bounding box center [533, 64] width 62 height 8
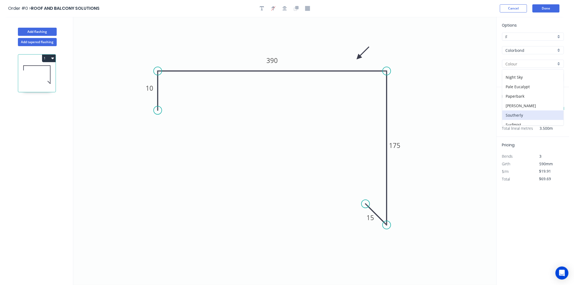
scroll to position [90, 0]
click at [521, 99] on div "Monument" at bounding box center [533, 98] width 61 height 10
type input "Monument"
click at [50, 31] on button "Add flashing" at bounding box center [37, 32] width 39 height 8
type input "$0.00"
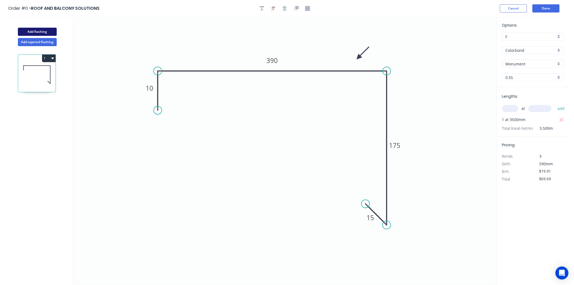
type input "$0.00"
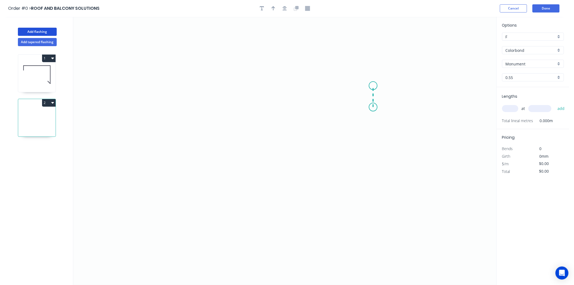
drag, startPoint x: 374, startPoint y: 107, endPoint x: 375, endPoint y: 86, distance: 21.5
click at [375, 86] on icon "0" at bounding box center [284, 151] width 423 height 268
click at [233, 91] on icon "0 ?" at bounding box center [284, 151] width 423 height 268
click at [230, 224] on icon "0 ? ?" at bounding box center [284, 151] width 423 height 268
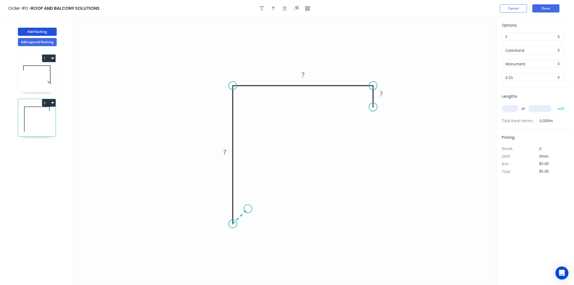
click at [248, 208] on icon "0 ? ? ?" at bounding box center [284, 151] width 423 height 268
click at [242, 221] on rect at bounding box center [246, 220] width 11 height 8
click at [238, 223] on rect at bounding box center [246, 219] width 18 height 11
click at [248, 223] on tspan "100" at bounding box center [245, 219] width 11 height 9
click at [277, 6] on div at bounding box center [285, 8] width 57 height 8
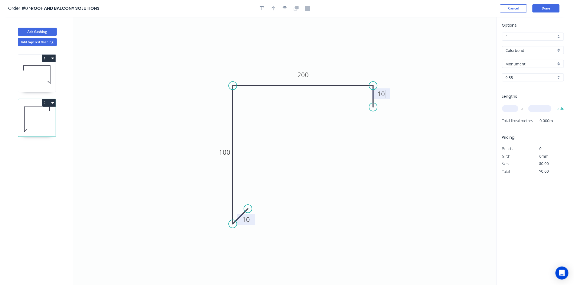
type input "$13.91"
click at [274, 10] on icon "button" at bounding box center [274, 8] width 4 height 4
click at [469, 42] on icon at bounding box center [469, 37] width 5 height 17
drag, startPoint x: 469, startPoint y: 42, endPoint x: 334, endPoint y: 71, distance: 138.1
click at [334, 71] on icon at bounding box center [339, 67] width 16 height 16
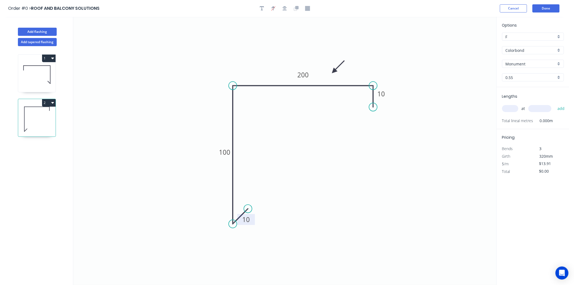
click at [512, 109] on input "text" at bounding box center [510, 108] width 16 height 7
type input "1"
type input "2500"
click at [555, 104] on button "add" at bounding box center [561, 108] width 13 height 9
type input "$34.78"
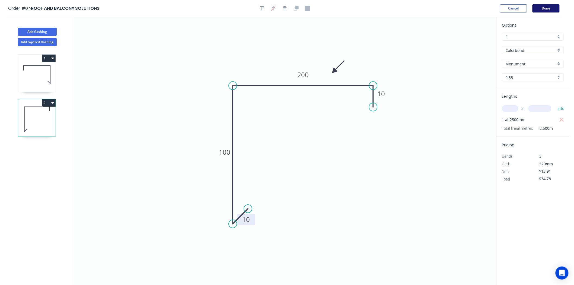
click at [545, 7] on button "Done" at bounding box center [546, 8] width 27 height 8
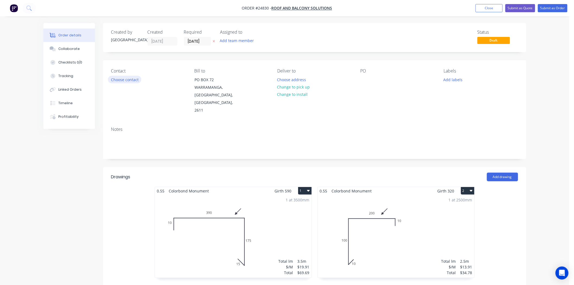
click at [139, 79] on button "Choose contact" at bounding box center [124, 79] width 33 height 7
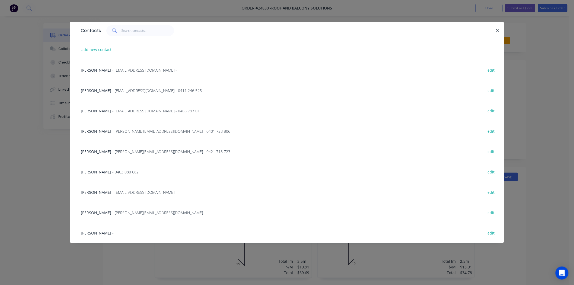
click at [119, 88] on span "- admin@rnbsolutions.com.au - 0411 246 525" at bounding box center [157, 90] width 90 height 5
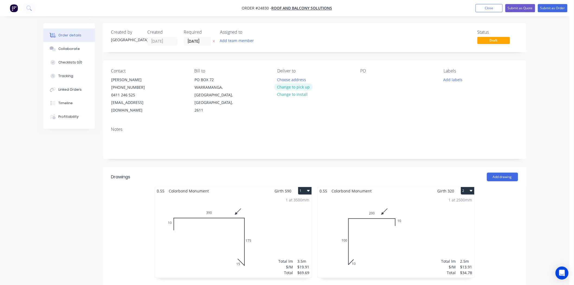
click at [300, 85] on button "Change to pick up" at bounding box center [293, 86] width 39 height 7
click at [371, 104] on div "PO RRICE-8 JN 16537" at bounding box center [398, 91] width 74 height 46
click at [460, 80] on button "Add labels" at bounding box center [453, 79] width 25 height 7
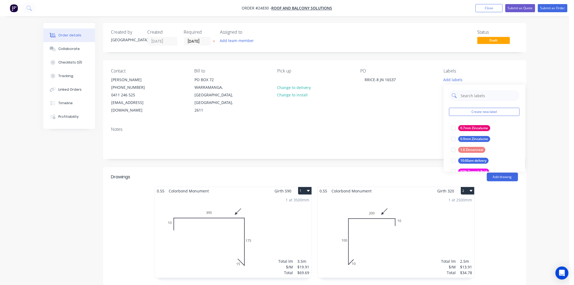
click at [467, 98] on input "text" at bounding box center [489, 95] width 57 height 11
type input "MON"
click at [467, 151] on div "Monument" at bounding box center [470, 150] width 22 height 6
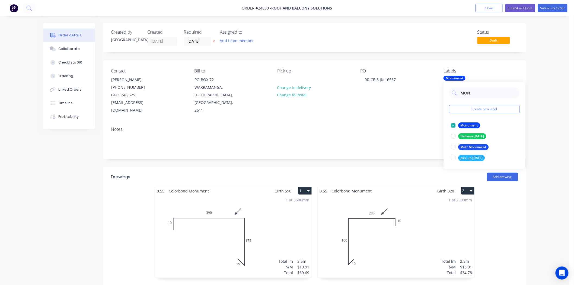
click at [375, 127] on div "Notes" at bounding box center [314, 129] width 407 height 5
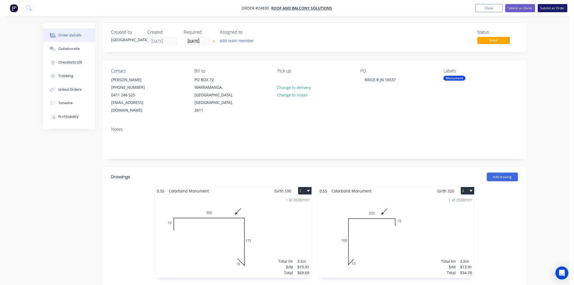
click at [551, 8] on button "Submit as Order" at bounding box center [553, 8] width 30 height 8
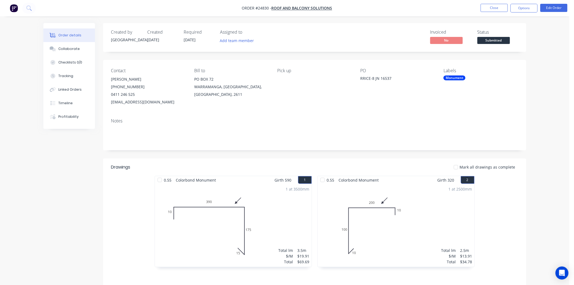
click at [493, 40] on span "Submitted" at bounding box center [494, 40] width 33 height 7
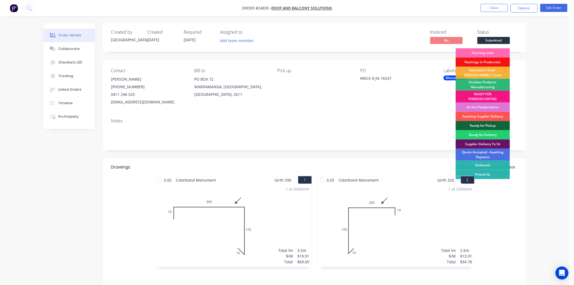
click at [490, 50] on div "Flashings Jobs" at bounding box center [483, 52] width 54 height 9
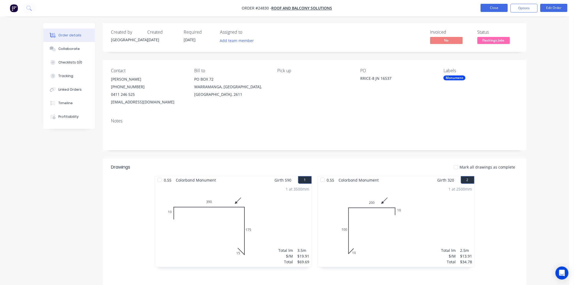
click at [497, 9] on button "Close" at bounding box center [494, 8] width 27 height 8
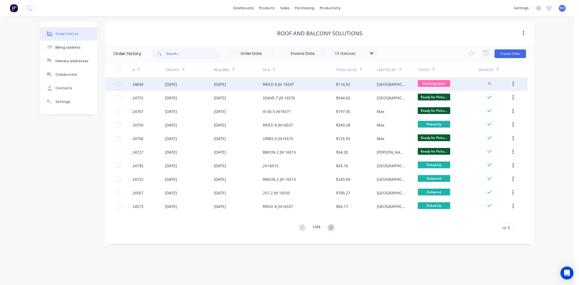
click at [330, 86] on div "RRICE-8 JN 16537" at bounding box center [299, 84] width 73 height 14
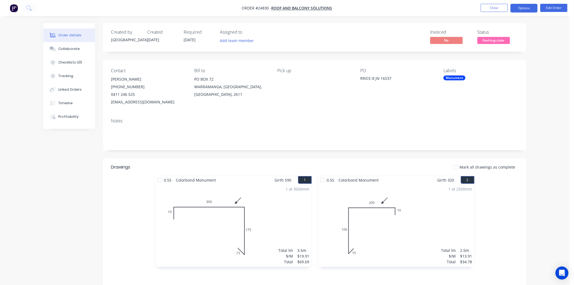
click at [528, 6] on button "Options" at bounding box center [524, 8] width 27 height 9
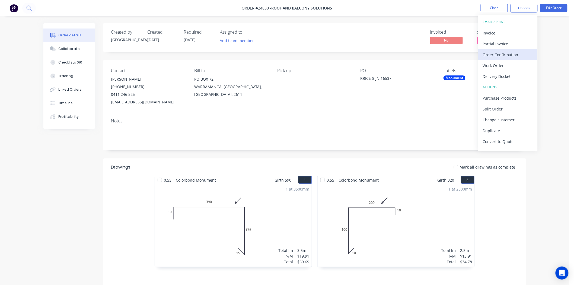
click at [504, 56] on div "Order Confirmation" at bounding box center [508, 55] width 50 height 8
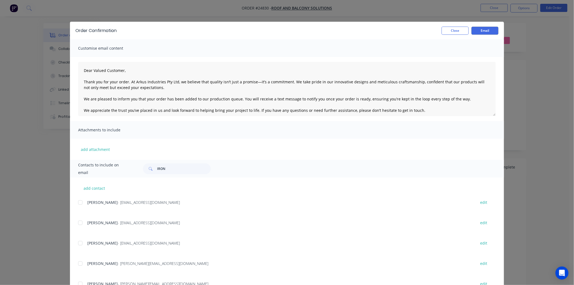
click at [78, 220] on div at bounding box center [80, 222] width 11 height 11
click at [481, 30] on button "Email" at bounding box center [485, 31] width 27 height 8
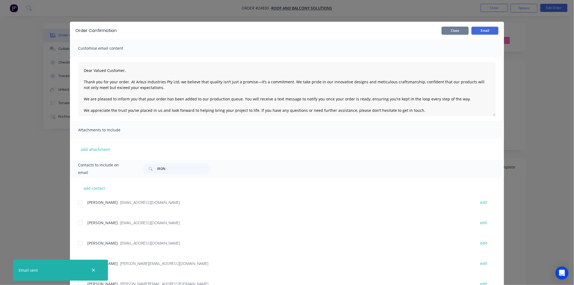
click at [457, 31] on button "Close" at bounding box center [455, 31] width 27 height 8
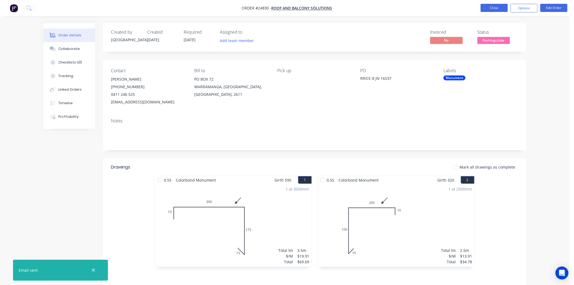
click at [492, 11] on button "Close" at bounding box center [494, 8] width 27 height 8
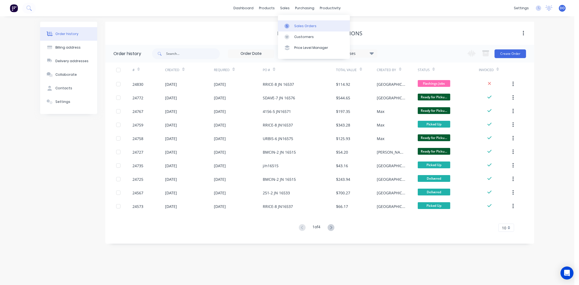
click at [289, 23] on link "Sales Orders" at bounding box center [314, 25] width 72 height 11
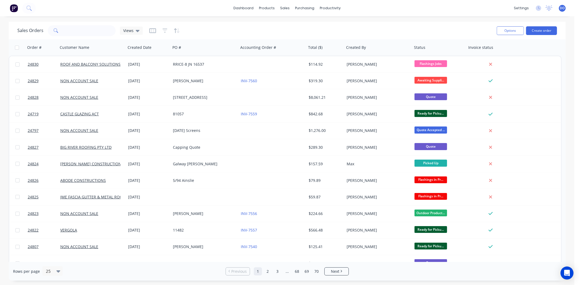
click at [59, 27] on span at bounding box center [55, 30] width 15 height 11
click at [72, 33] on input "text" at bounding box center [89, 30] width 53 height 11
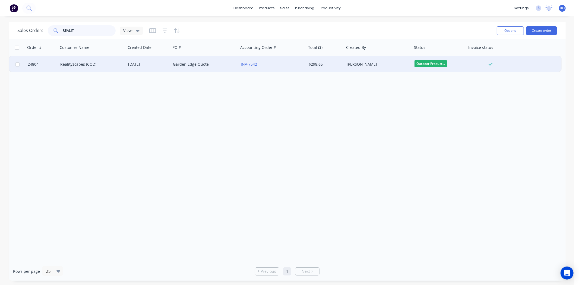
type input "REALIT"
click at [168, 66] on div "[DATE]" at bounding box center [148, 64] width 40 height 5
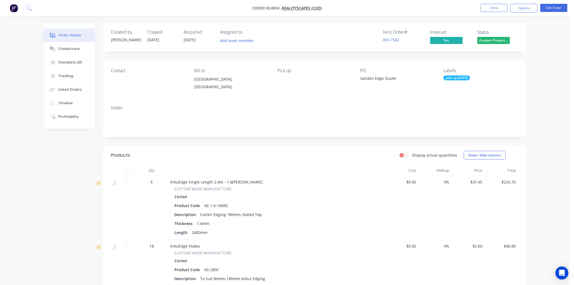
click at [284, 95] on div "Contact Bill to Australian Capital Territory, Australia, Pick up PO Garden Edge…" at bounding box center [314, 80] width 423 height 41
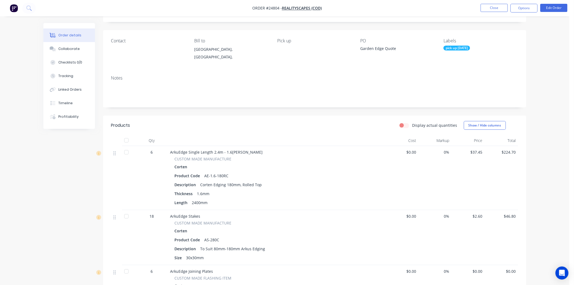
scroll to position [20, 0]
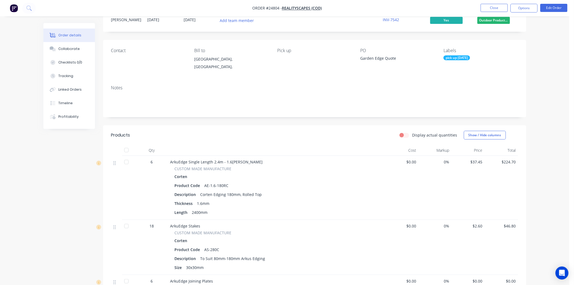
click at [307, 119] on div "Created by Duane Created 02/09/25 Required 02/09/25 Assigned to Add team member…" at bounding box center [314, 215] width 423 height 425
click at [485, 10] on button "Close" at bounding box center [494, 8] width 27 height 8
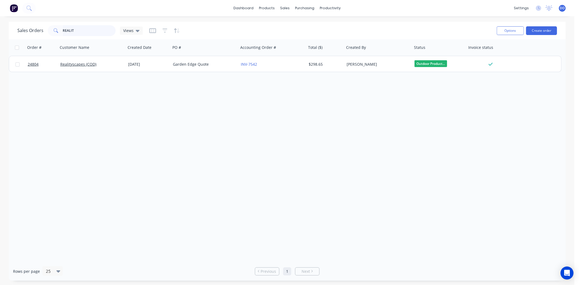
click at [88, 33] on input "REALIT" at bounding box center [89, 30] width 53 height 11
type input "R"
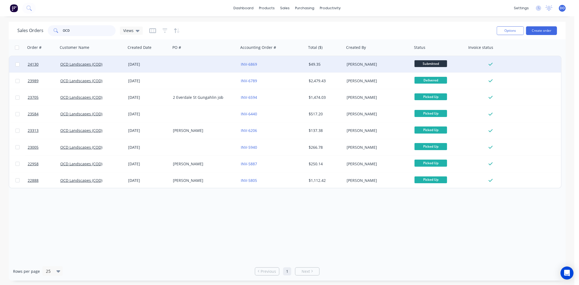
type input "OCD"
click at [102, 64] on div "OCD Landscapes (COD)" at bounding box center [90, 64] width 60 height 5
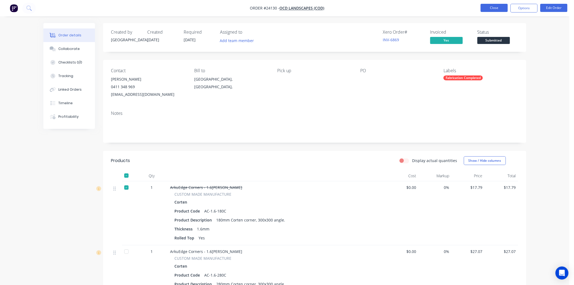
click at [496, 10] on button "Close" at bounding box center [494, 8] width 27 height 8
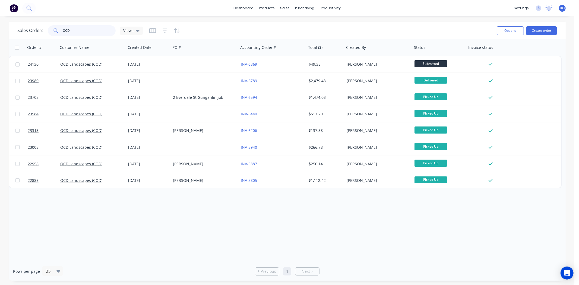
click at [80, 27] on input "OCD" at bounding box center [89, 30] width 53 height 11
type input "O"
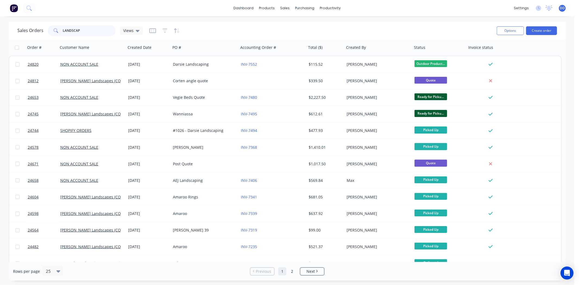
click at [92, 30] on input "LANDSCAP" at bounding box center [89, 30] width 53 height 11
type input "L"
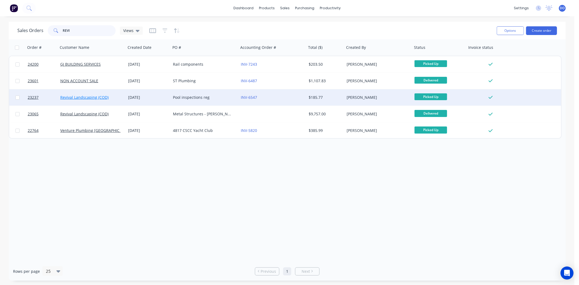
type input "REVI"
click at [78, 98] on link "Revival Landscaping (COD)" at bounding box center [84, 97] width 48 height 5
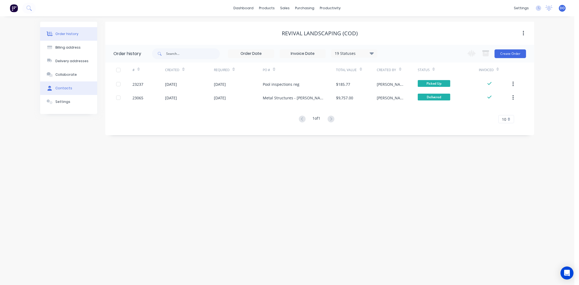
click at [75, 86] on button "Contacts" at bounding box center [68, 88] width 57 height 14
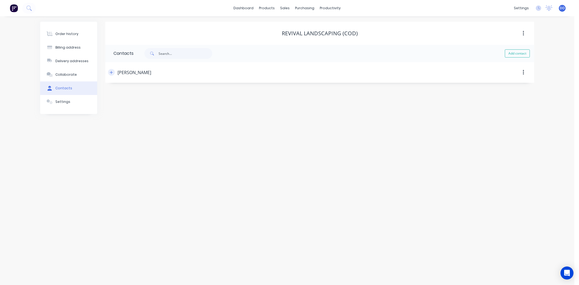
click at [111, 73] on icon "button" at bounding box center [111, 73] width 3 height 4
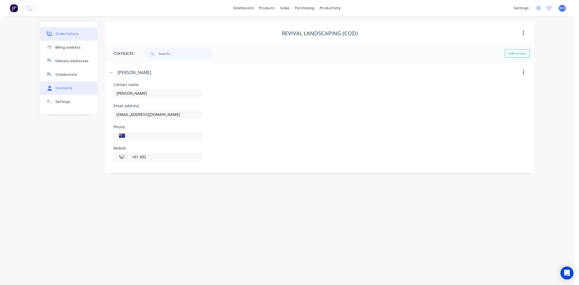
click at [68, 31] on div "Order history" at bounding box center [66, 33] width 23 height 5
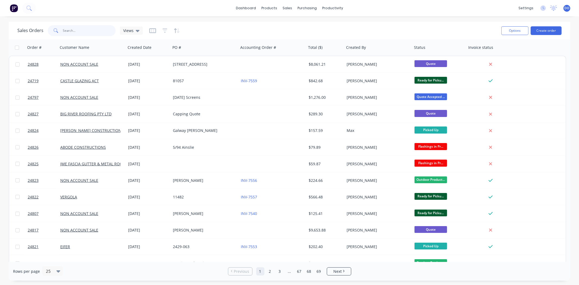
click at [80, 29] on input "text" at bounding box center [89, 30] width 53 height 11
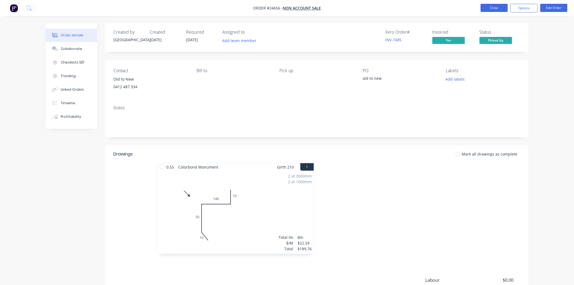
click at [482, 10] on button "Close" at bounding box center [494, 8] width 27 height 8
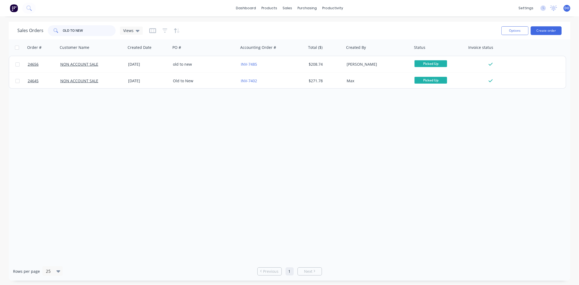
drag, startPoint x: 101, startPoint y: 31, endPoint x: 0, endPoint y: 19, distance: 102.0
click at [0, 19] on div "dashboard products sales purchasing productivity dashboard products Product Cat…" at bounding box center [289, 142] width 579 height 285
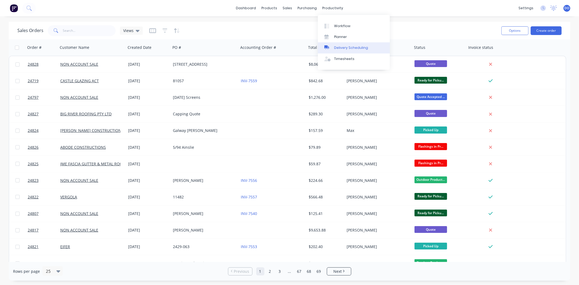
click at [340, 49] on div "Delivery Scheduling" at bounding box center [351, 47] width 34 height 5
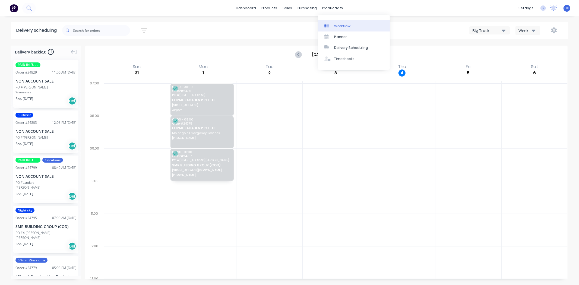
click at [340, 25] on div "Workflow" at bounding box center [342, 26] width 16 height 5
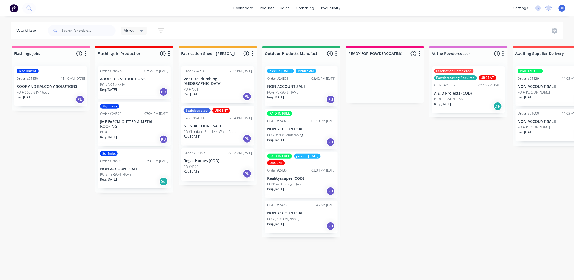
scroll to position [1, 0]
click at [307, 182] on div "PO #Garden Edge Quote" at bounding box center [301, 184] width 68 height 5
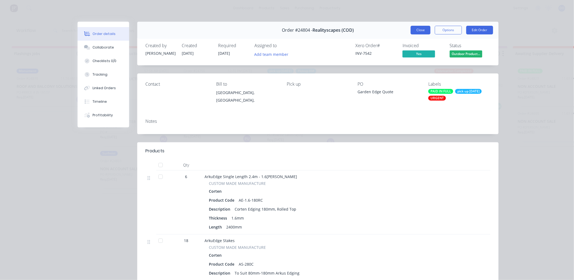
click at [424, 29] on button "Close" at bounding box center [421, 30] width 20 height 9
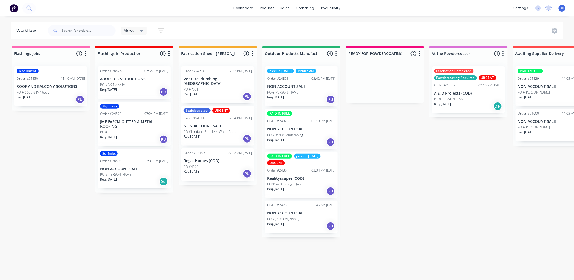
click at [299, 95] on div "Req. [DATE] PU" at bounding box center [301, 99] width 68 height 9
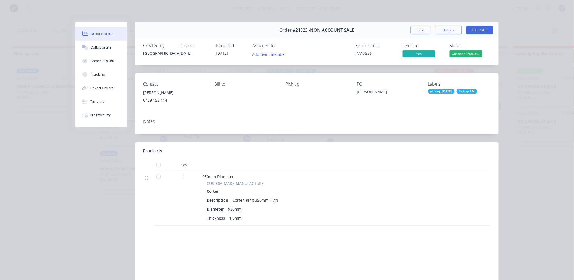
click at [419, 35] on div "Order #24823 - NON ACCOUNT SALE Close Options Edit Order" at bounding box center [317, 30] width 364 height 17
click at [419, 33] on button "Close" at bounding box center [421, 30] width 20 height 9
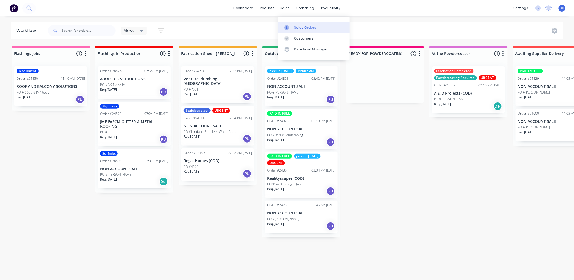
click at [300, 29] on link "Sales Orders" at bounding box center [314, 27] width 72 height 11
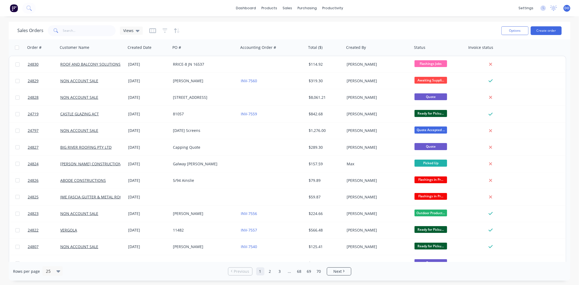
click at [393, 29] on div "Sales Orders Views" at bounding box center [257, 30] width 480 height 13
